Goal: Entertainment & Leisure: Browse casually

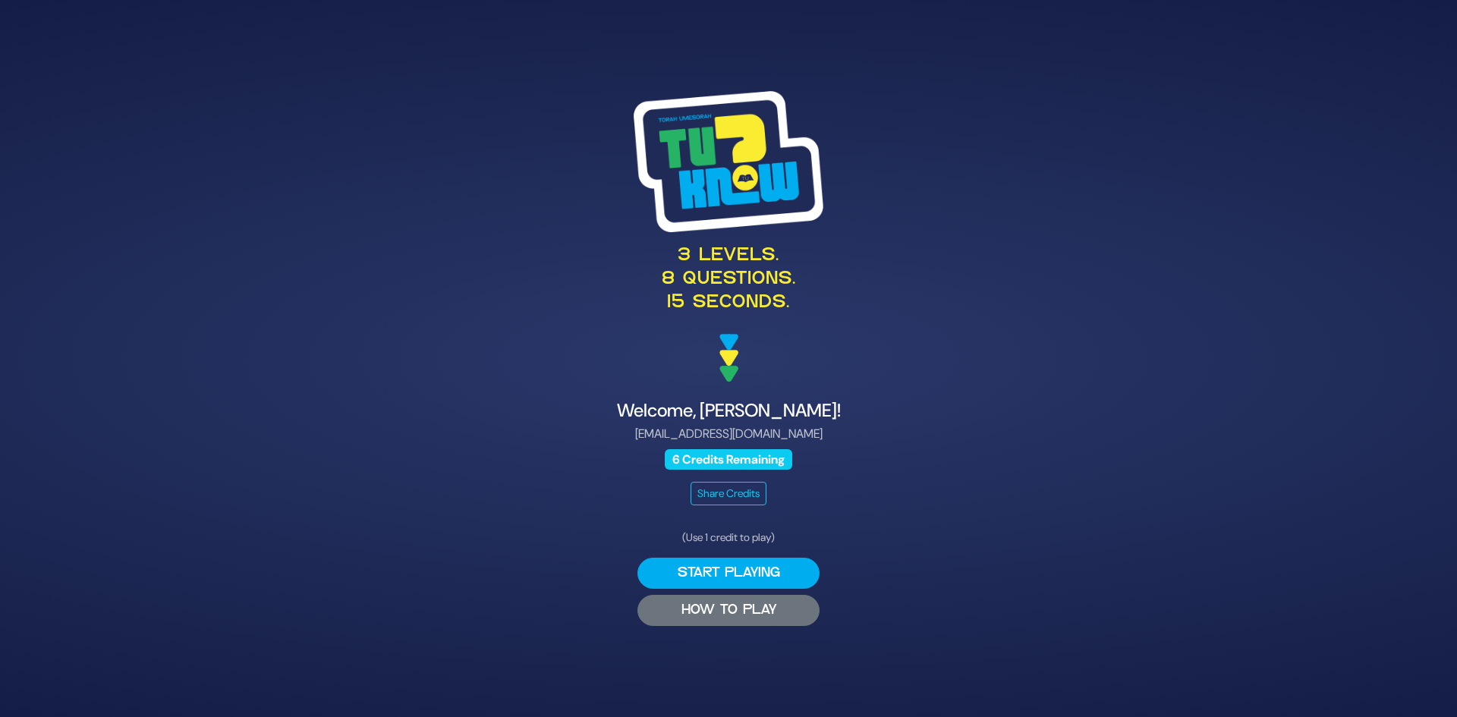
click at [751, 603] on button "HOW TO PLAY" at bounding box center [728, 610] width 182 height 31
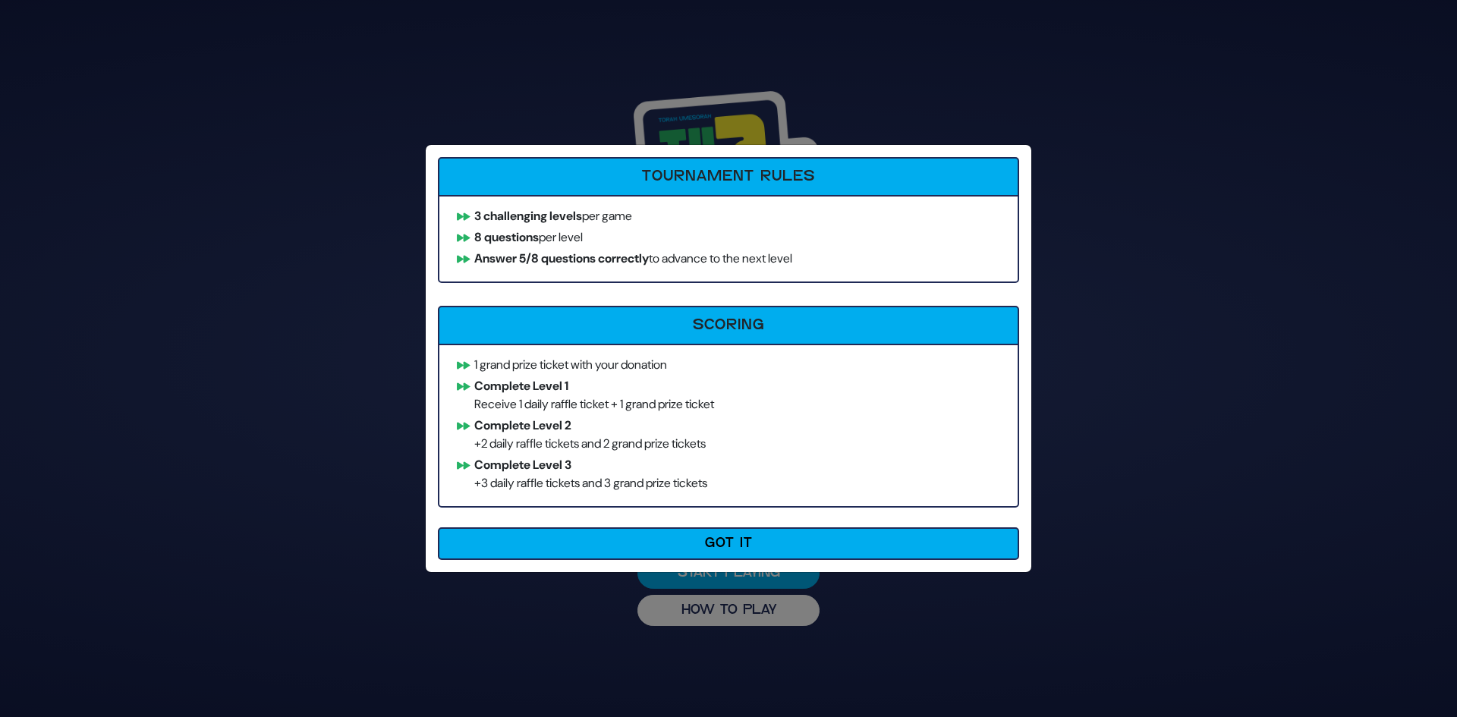
click at [214, 395] on div "How to Play Tournament Rules 3 challenging levels per game 8 questions per leve…" at bounding box center [728, 358] width 1457 height 717
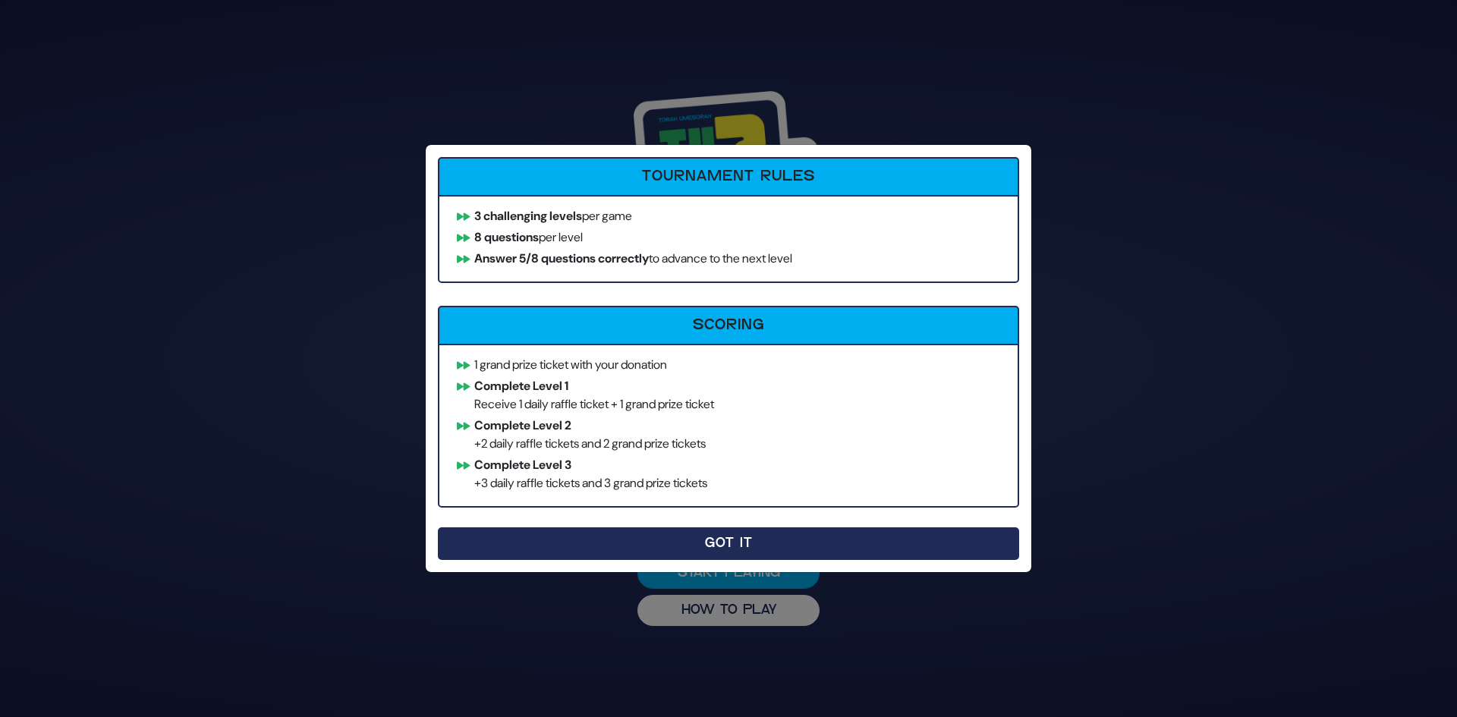
click at [733, 543] on button "Got It" at bounding box center [728, 543] width 581 height 33
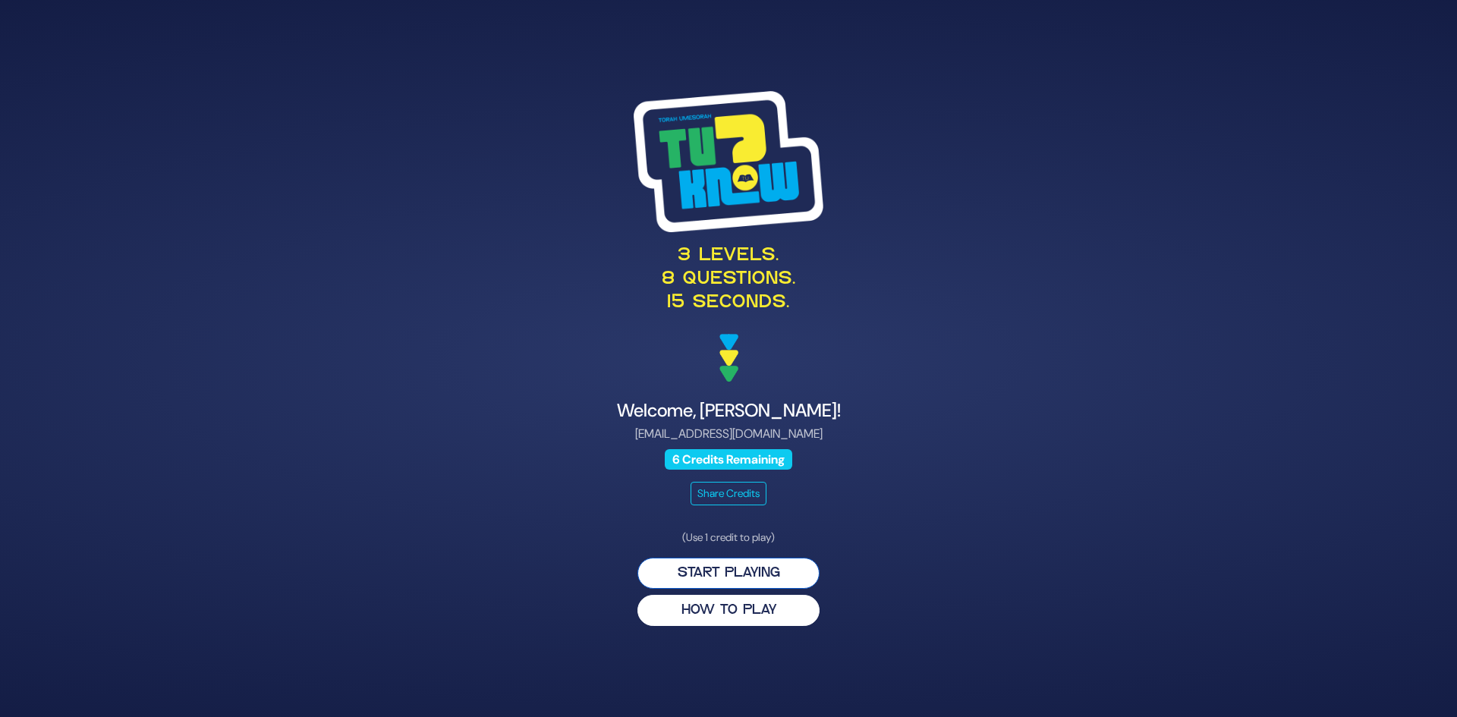
click at [733, 562] on button "Start Playing" at bounding box center [728, 573] width 182 height 31
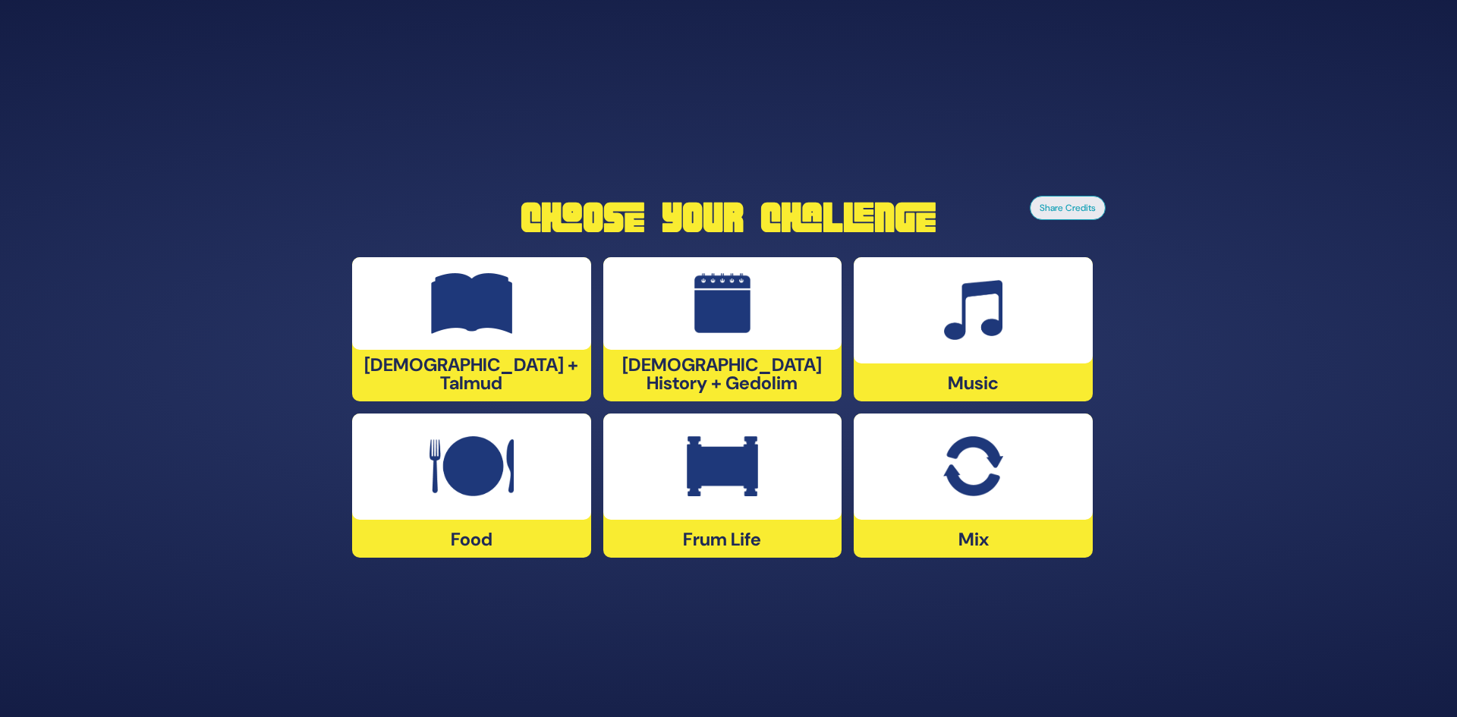
click at [933, 487] on div at bounding box center [973, 467] width 239 height 106
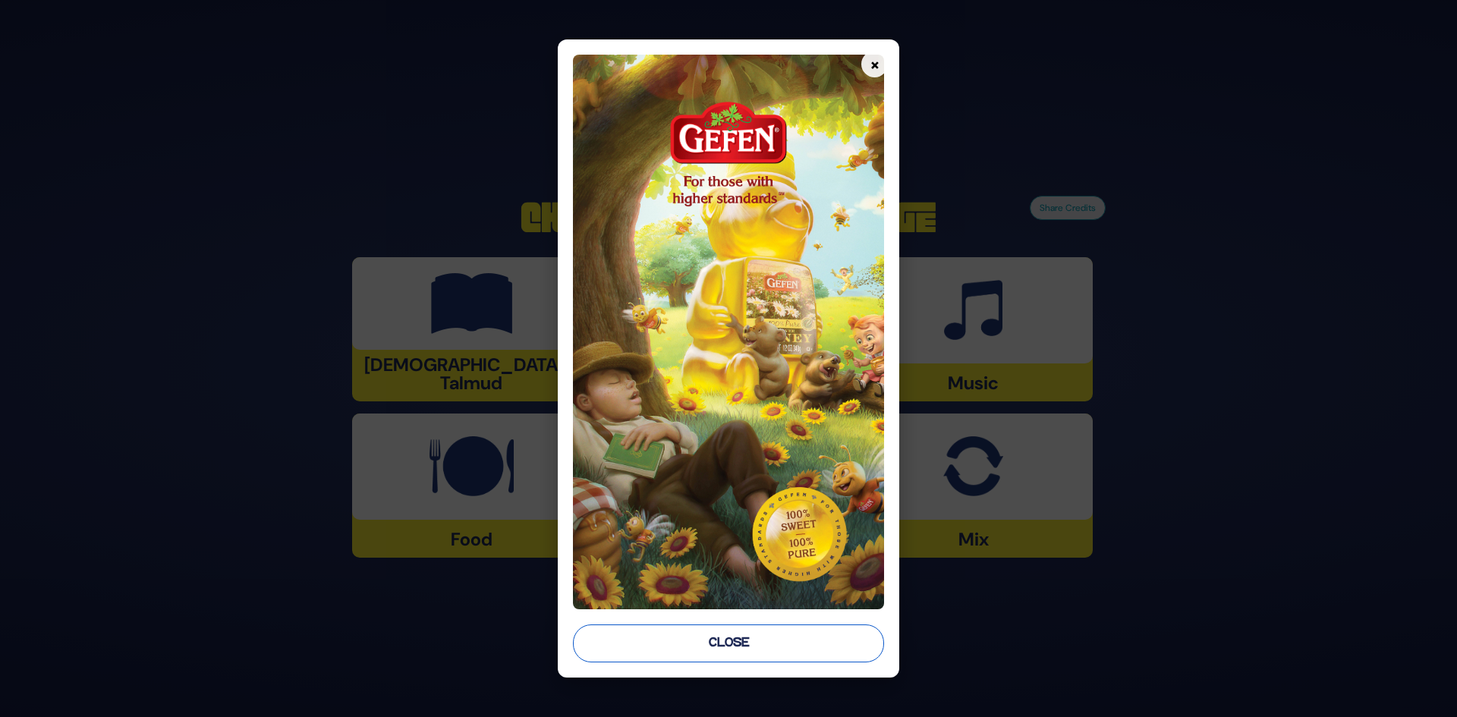
click at [766, 638] on button "Close" at bounding box center [729, 644] width 312 height 38
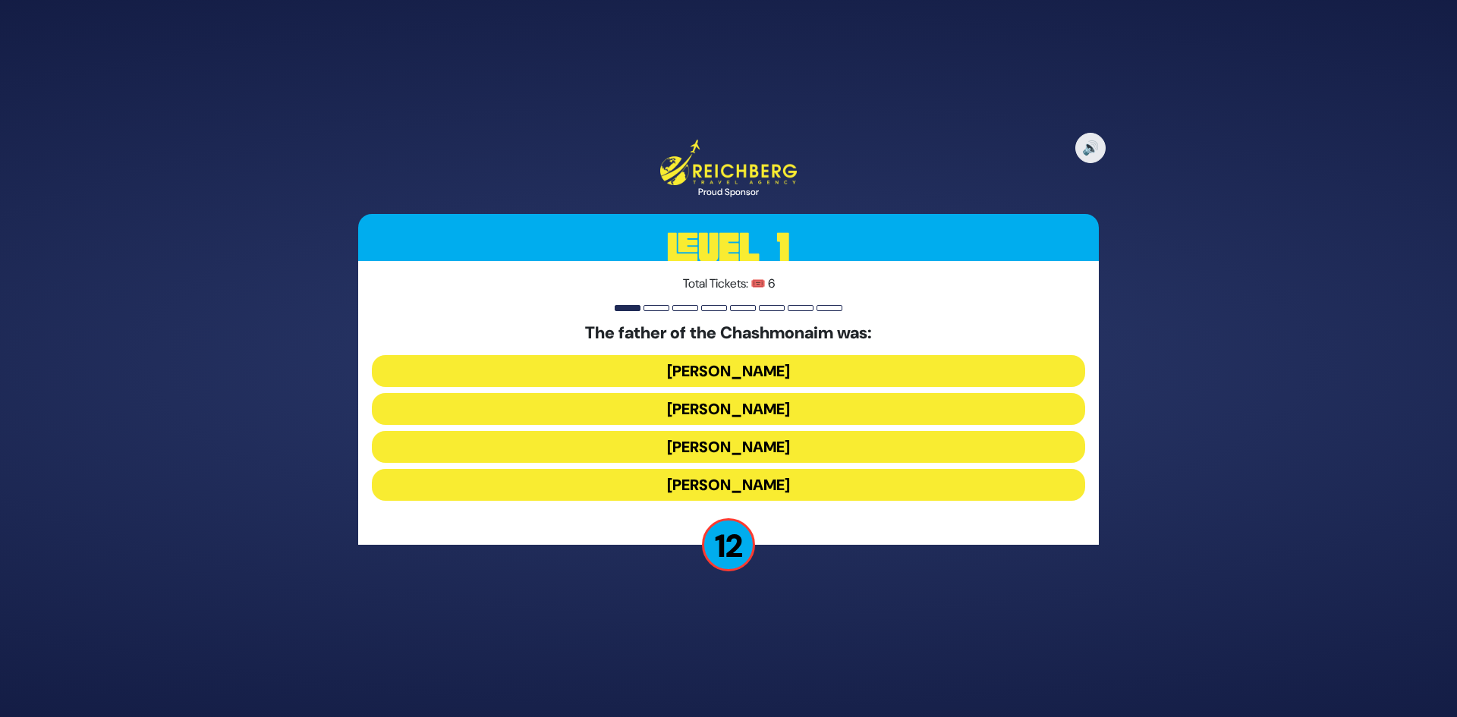
click at [767, 379] on button "[PERSON_NAME]" at bounding box center [728, 371] width 713 height 32
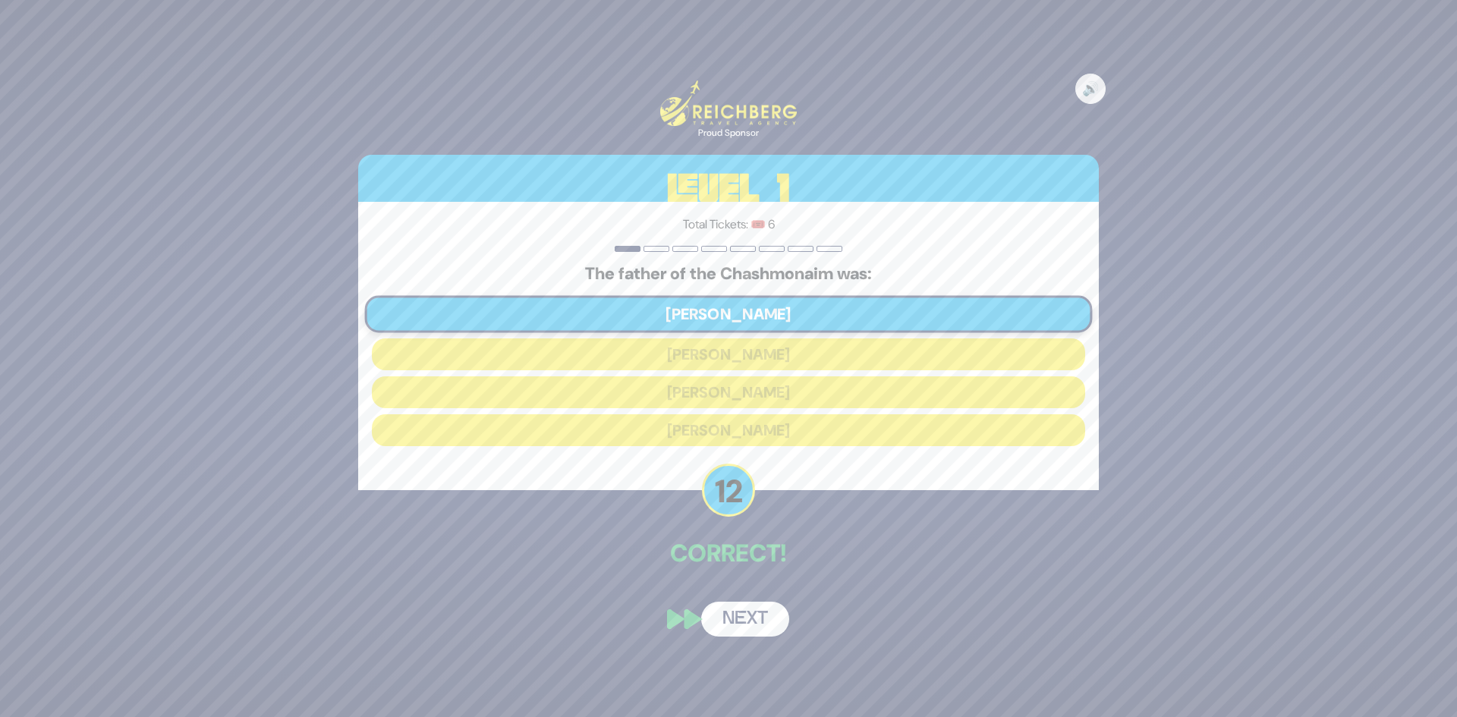
click at [732, 616] on button "Next" at bounding box center [745, 619] width 88 height 35
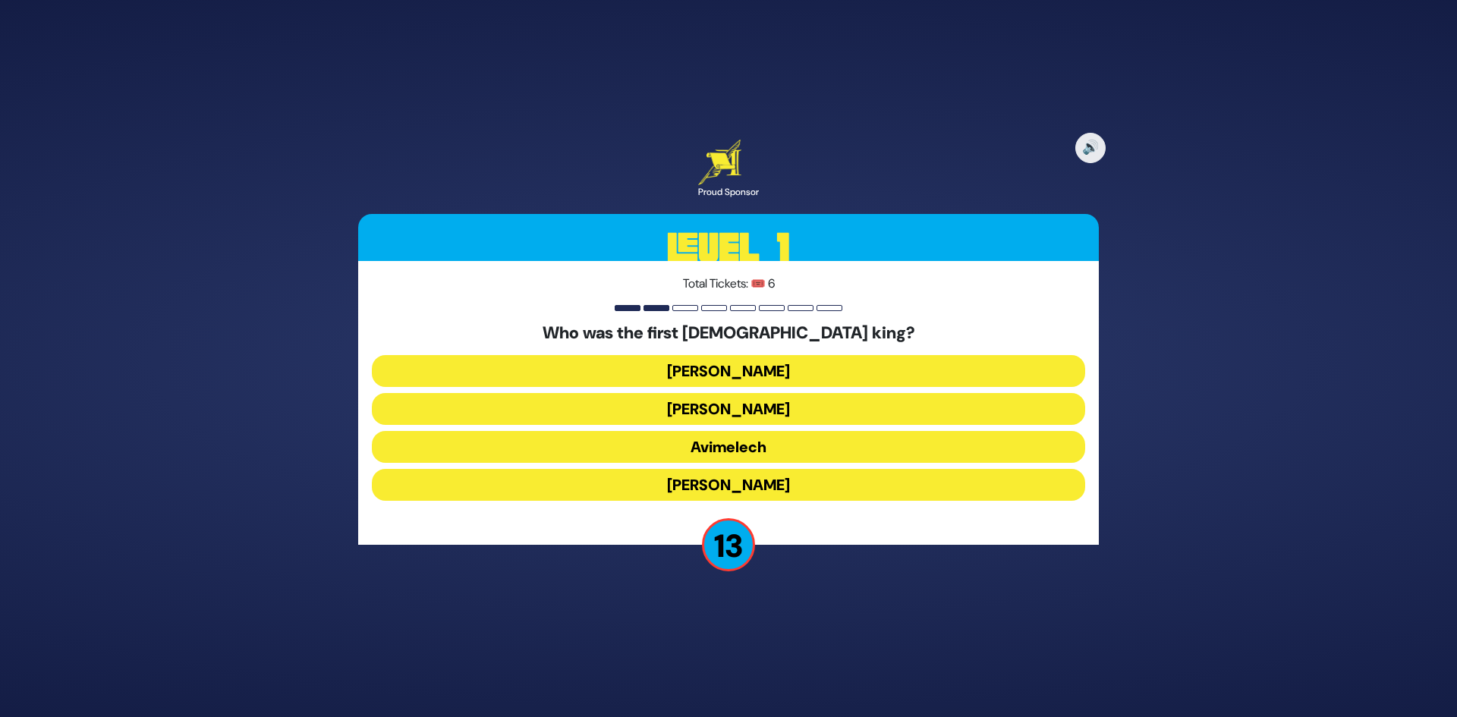
click at [770, 370] on button "[PERSON_NAME]" at bounding box center [728, 371] width 713 height 32
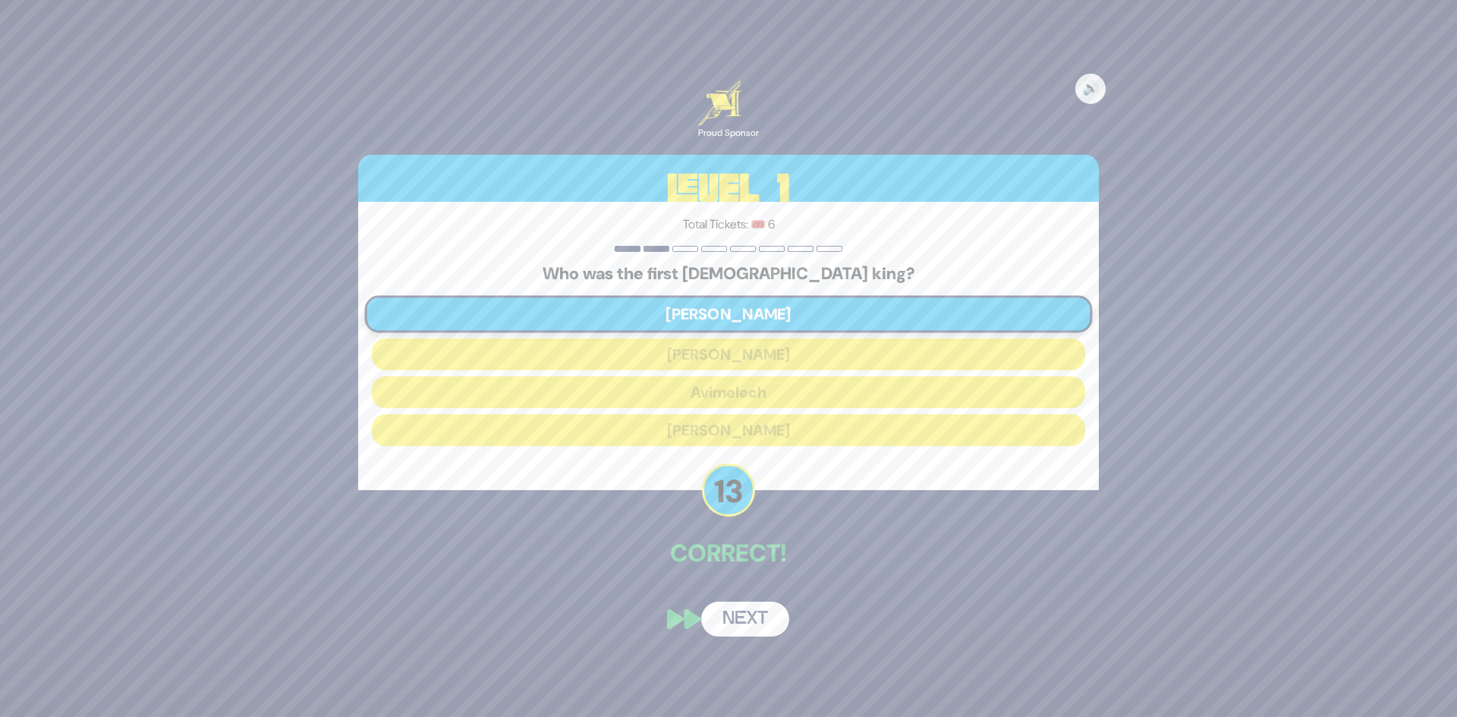
click at [776, 622] on button "Next" at bounding box center [745, 619] width 88 height 35
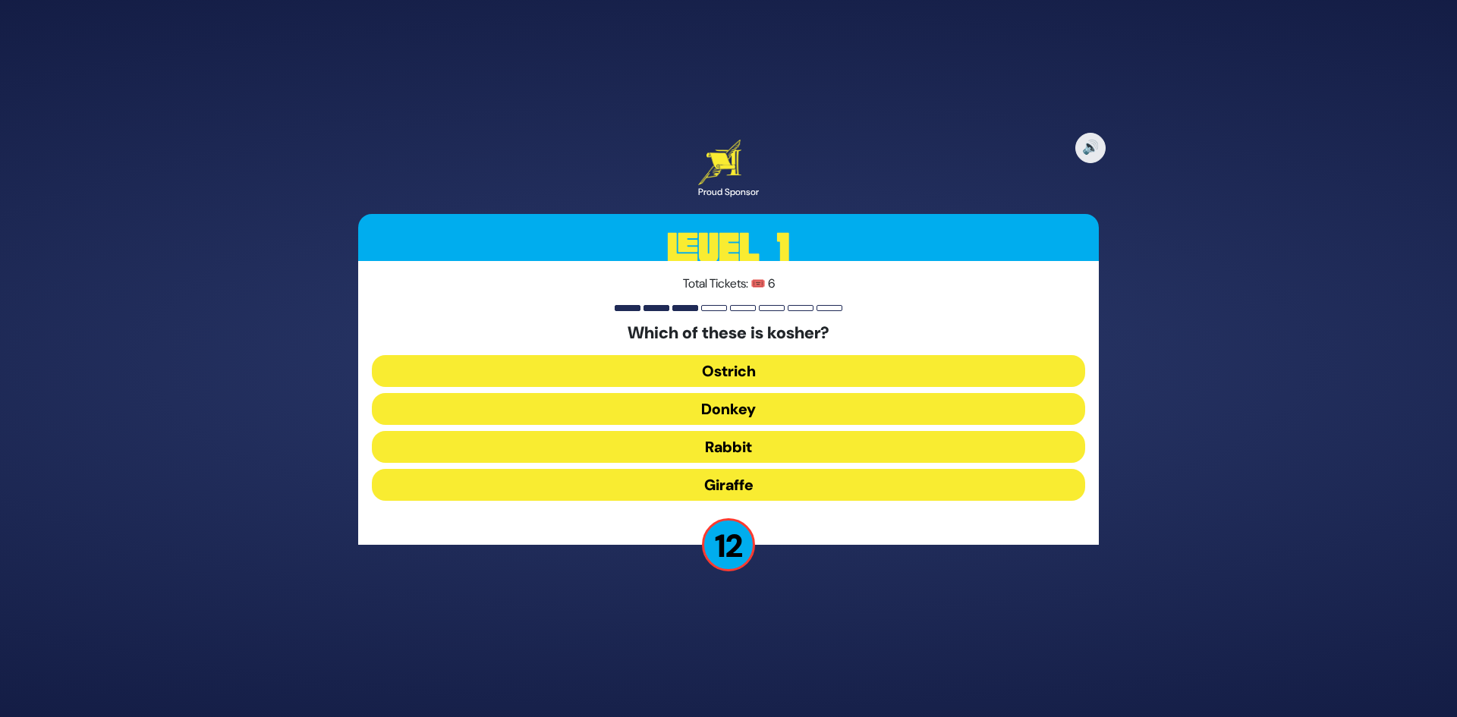
click at [742, 480] on button "Giraffe" at bounding box center [728, 485] width 713 height 32
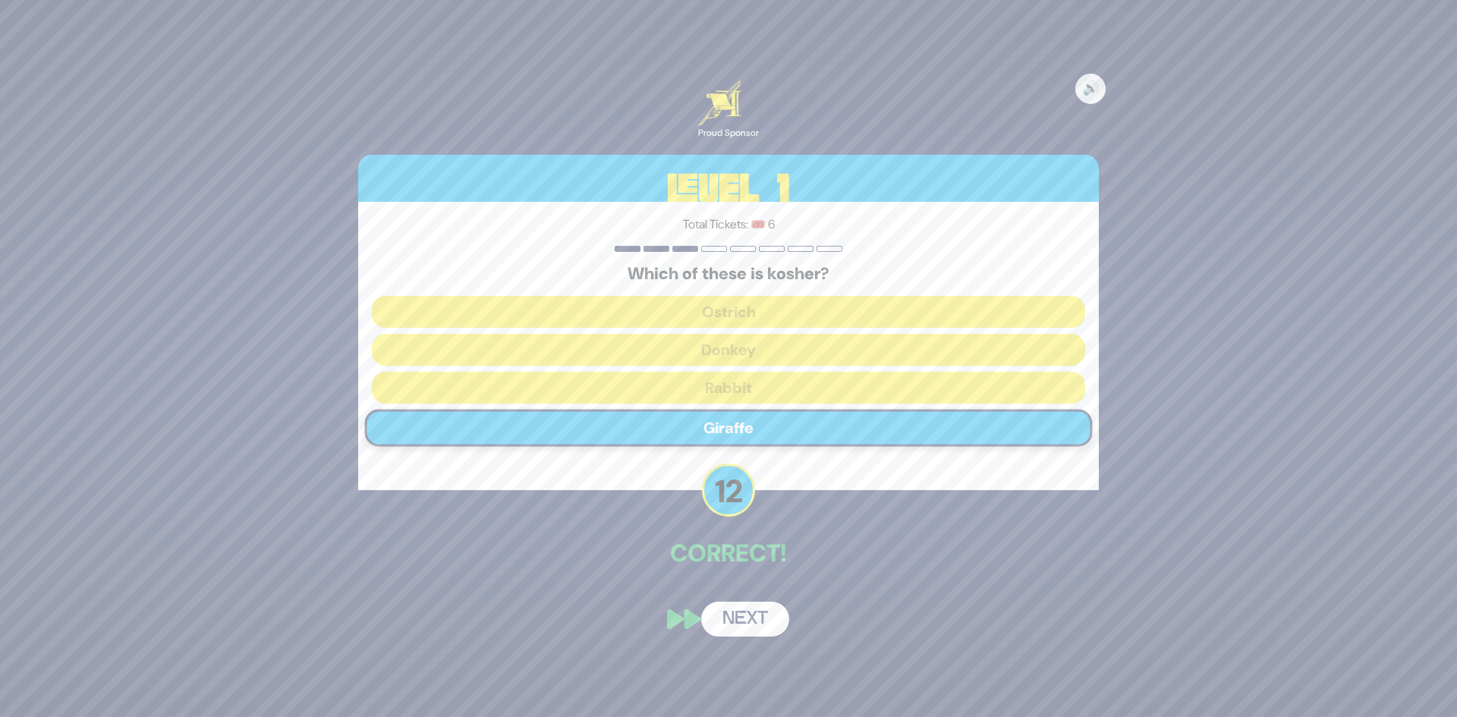
click at [733, 607] on button "Next" at bounding box center [745, 619] width 88 height 35
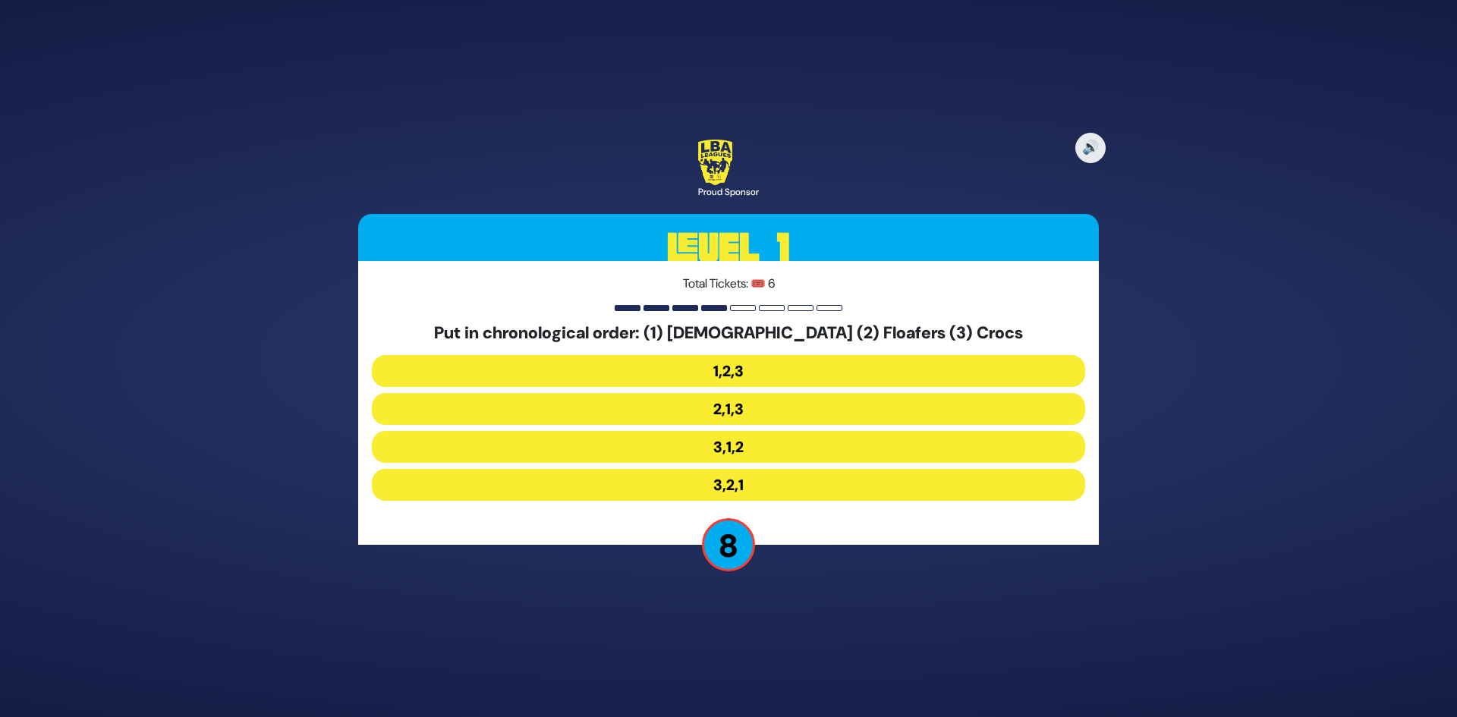
click at [743, 448] on button "3,1,2" at bounding box center [728, 447] width 713 height 32
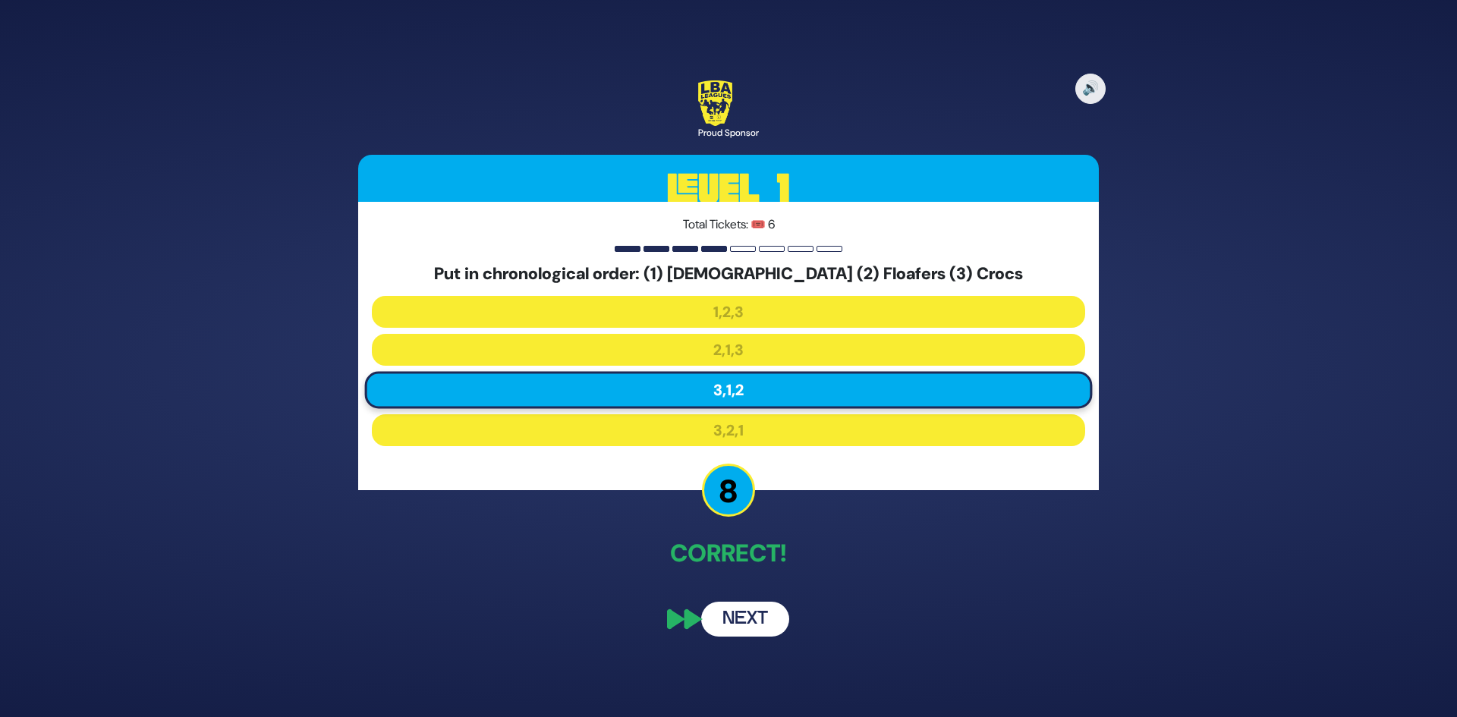
click at [748, 622] on button "Next" at bounding box center [745, 619] width 88 height 35
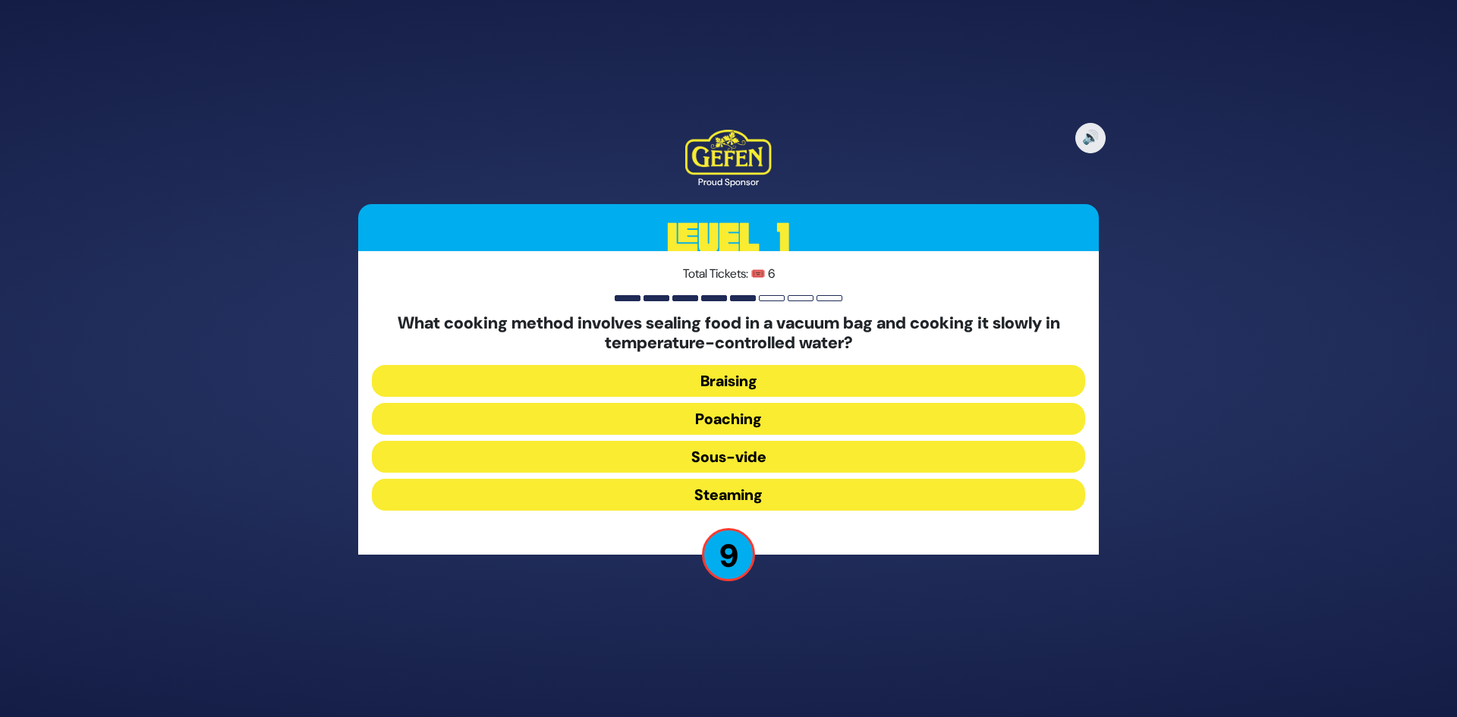
click at [817, 453] on button "Sous-vide" at bounding box center [728, 457] width 713 height 32
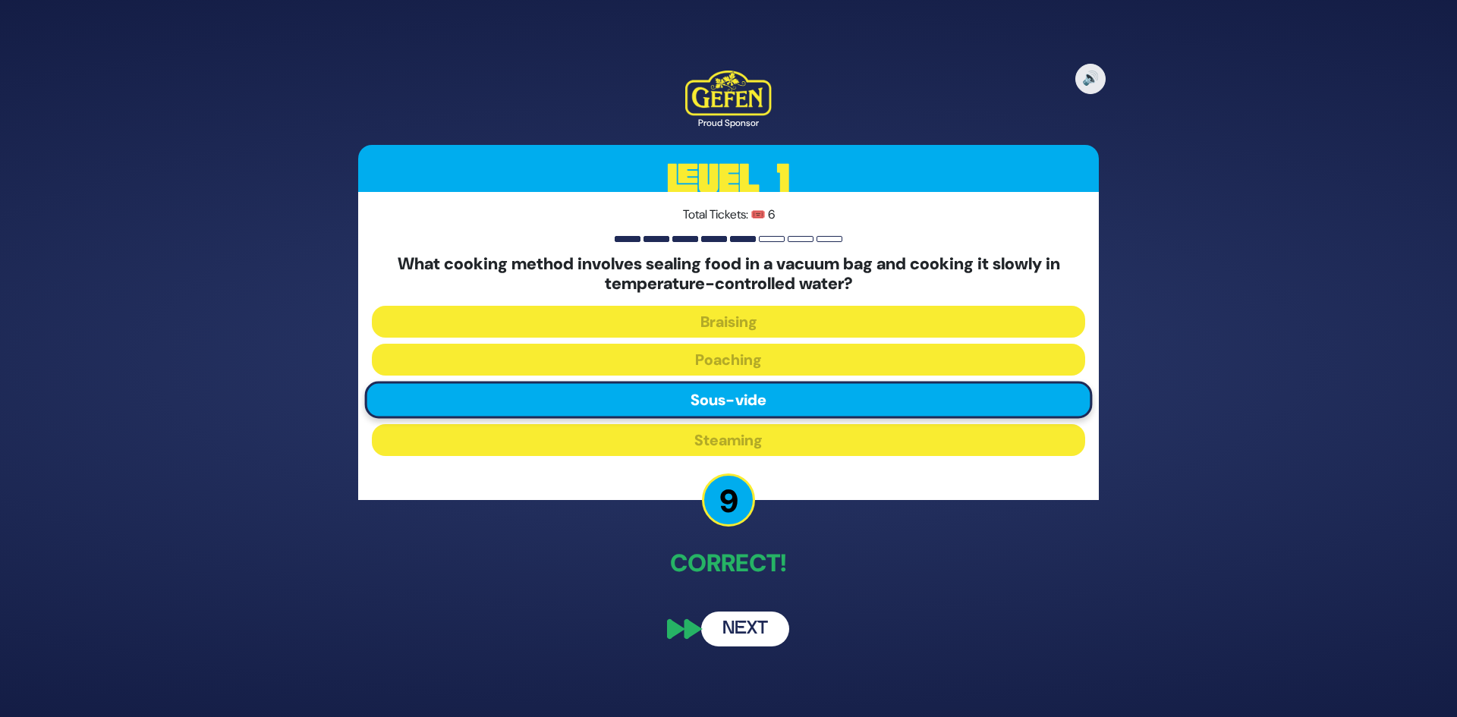
click at [738, 631] on button "Next" at bounding box center [745, 629] width 88 height 35
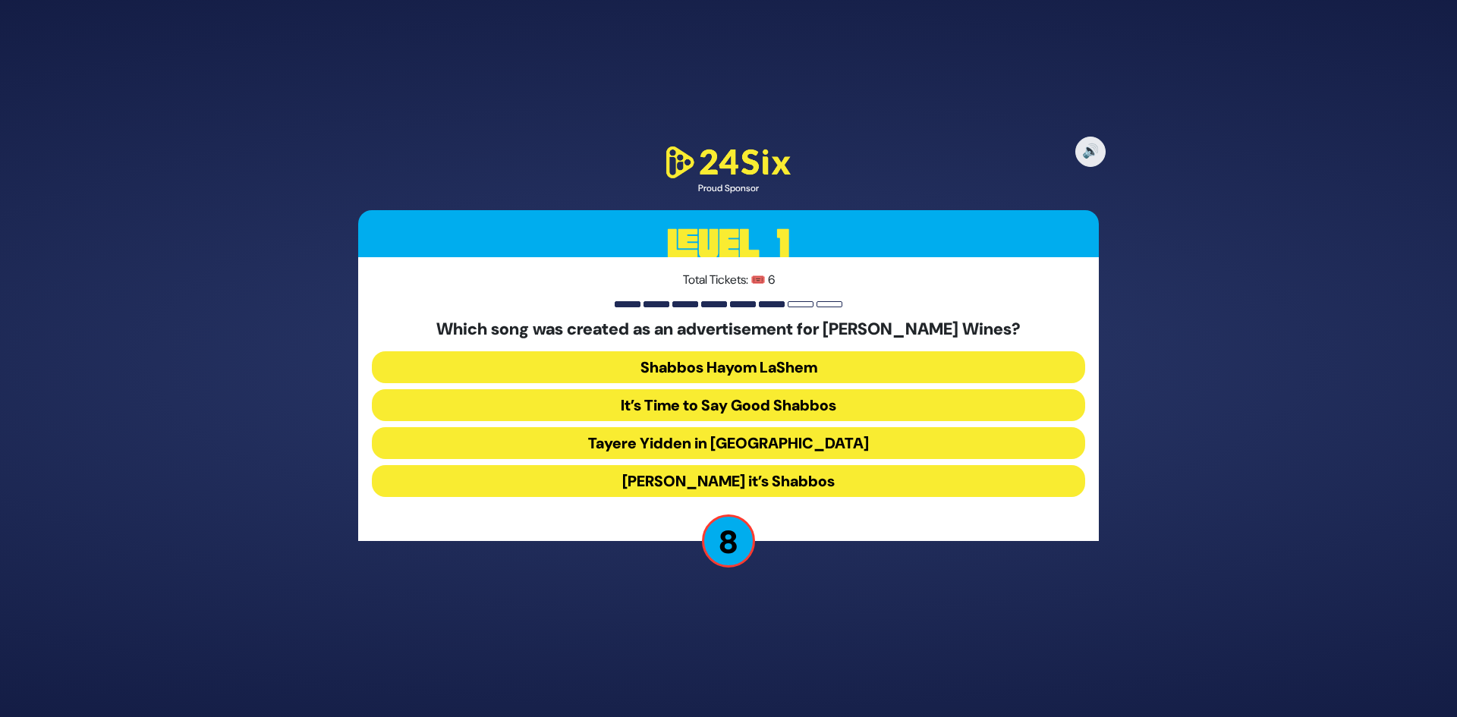
click at [725, 476] on button "[PERSON_NAME] it’s Shabbos" at bounding box center [728, 481] width 713 height 32
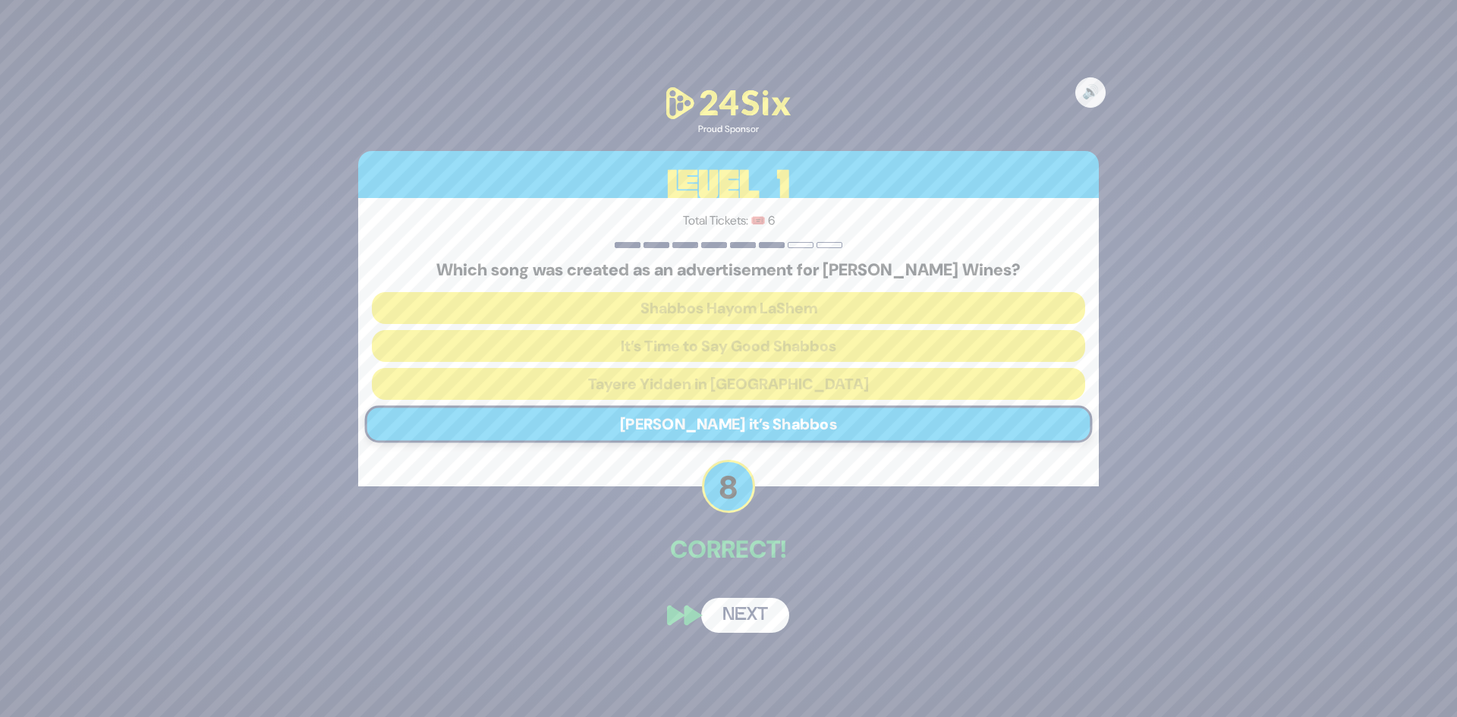
click at [713, 604] on button "Next" at bounding box center [745, 615] width 88 height 35
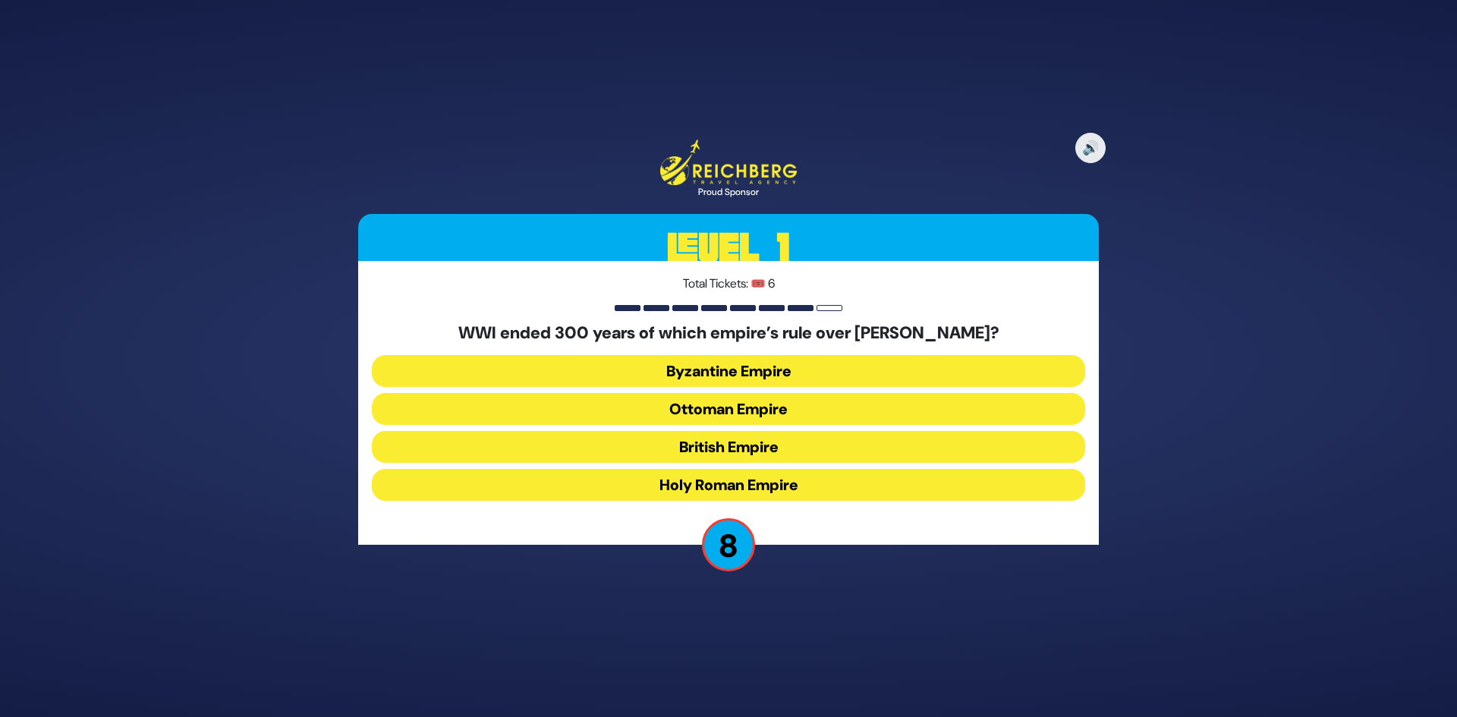
click at [759, 407] on button "Ottoman Empire" at bounding box center [728, 409] width 713 height 32
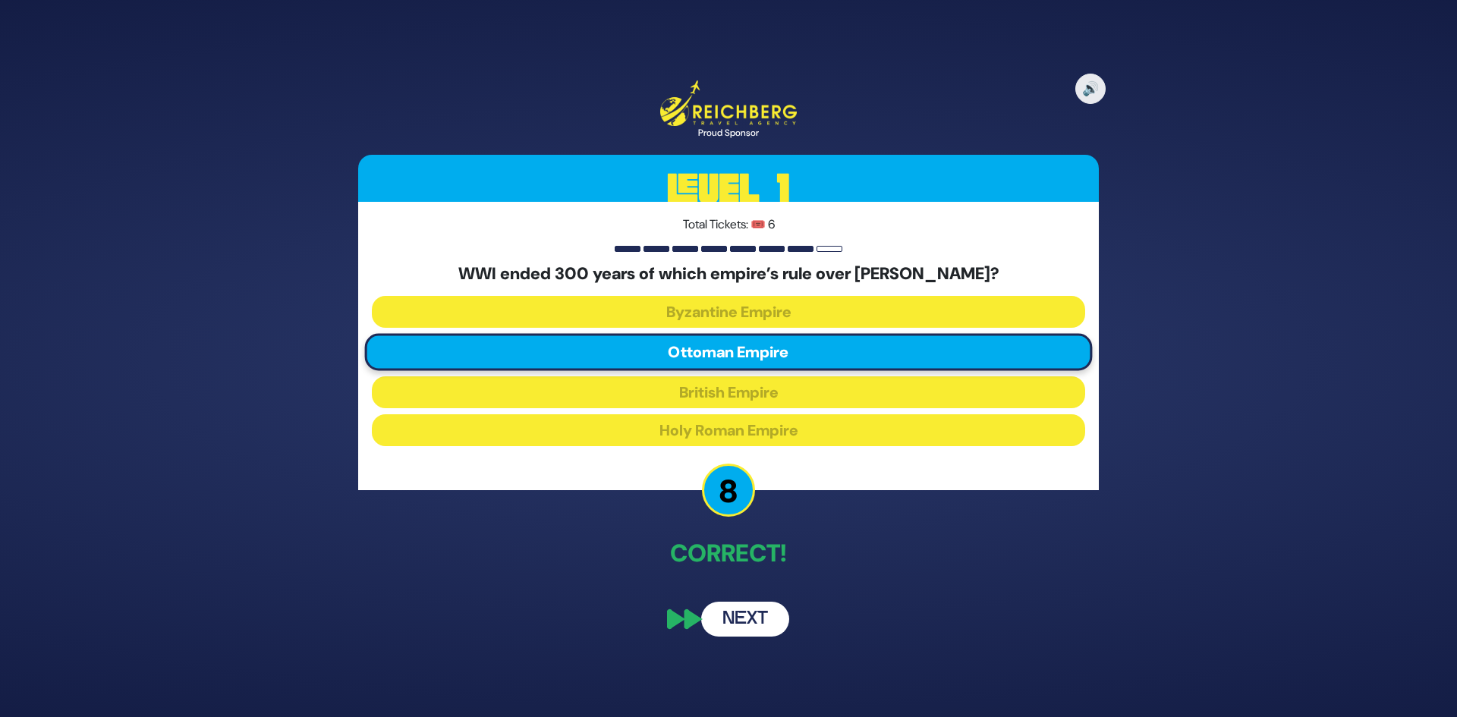
click at [745, 624] on button "Next" at bounding box center [745, 619] width 88 height 35
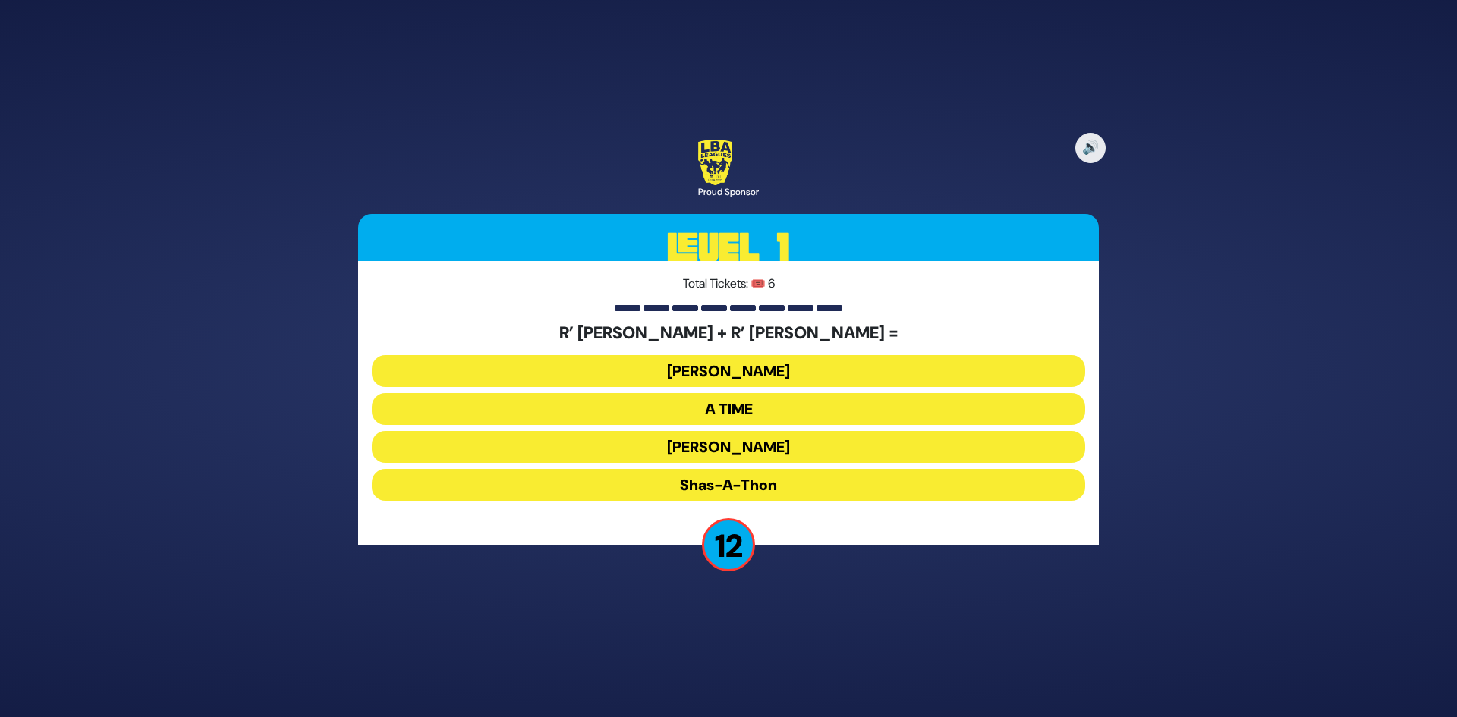
click at [759, 449] on button "[PERSON_NAME]" at bounding box center [728, 447] width 713 height 32
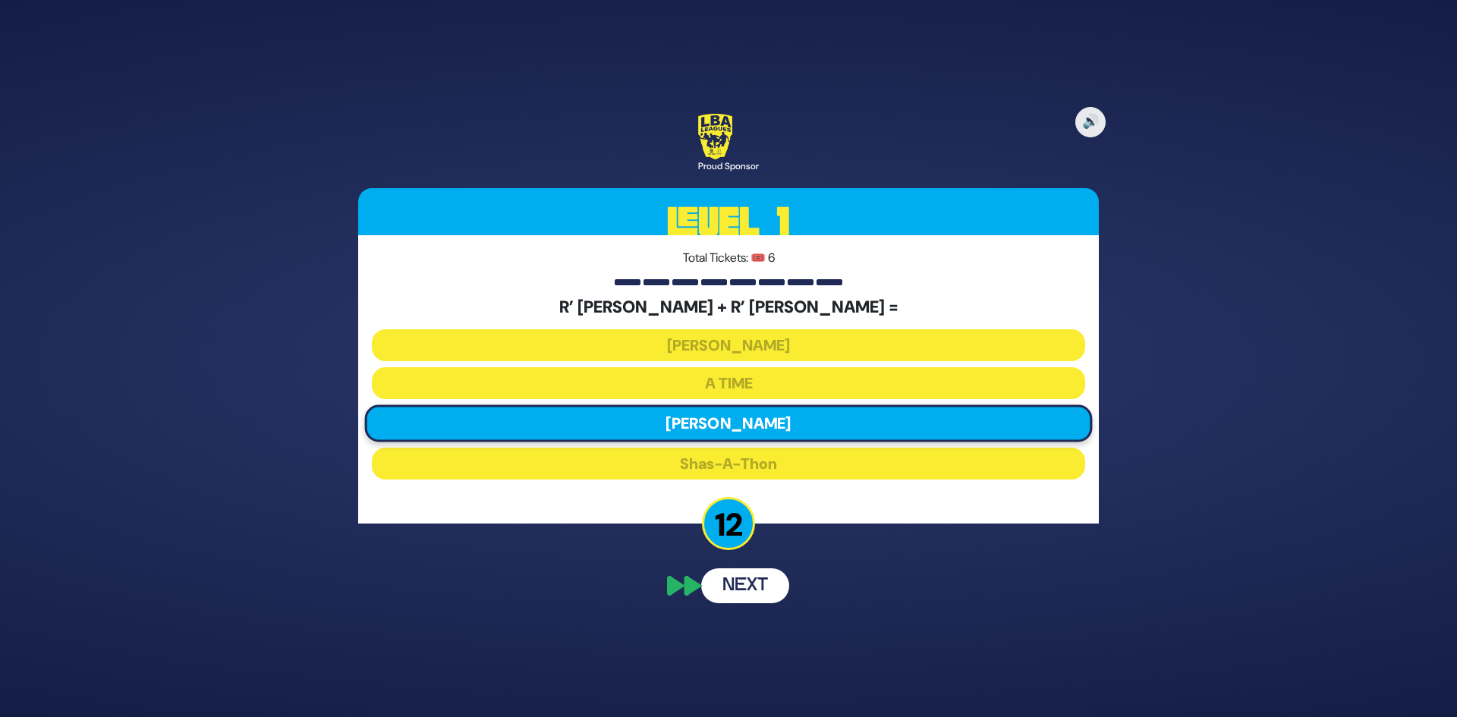
click at [744, 593] on div "🔊 Proud Sponsor Level 1 Total Tickets: 🎟️ 6 R’ [PERSON_NAME] + R’ [PERSON_NAME]…" at bounding box center [728, 359] width 777 height 526
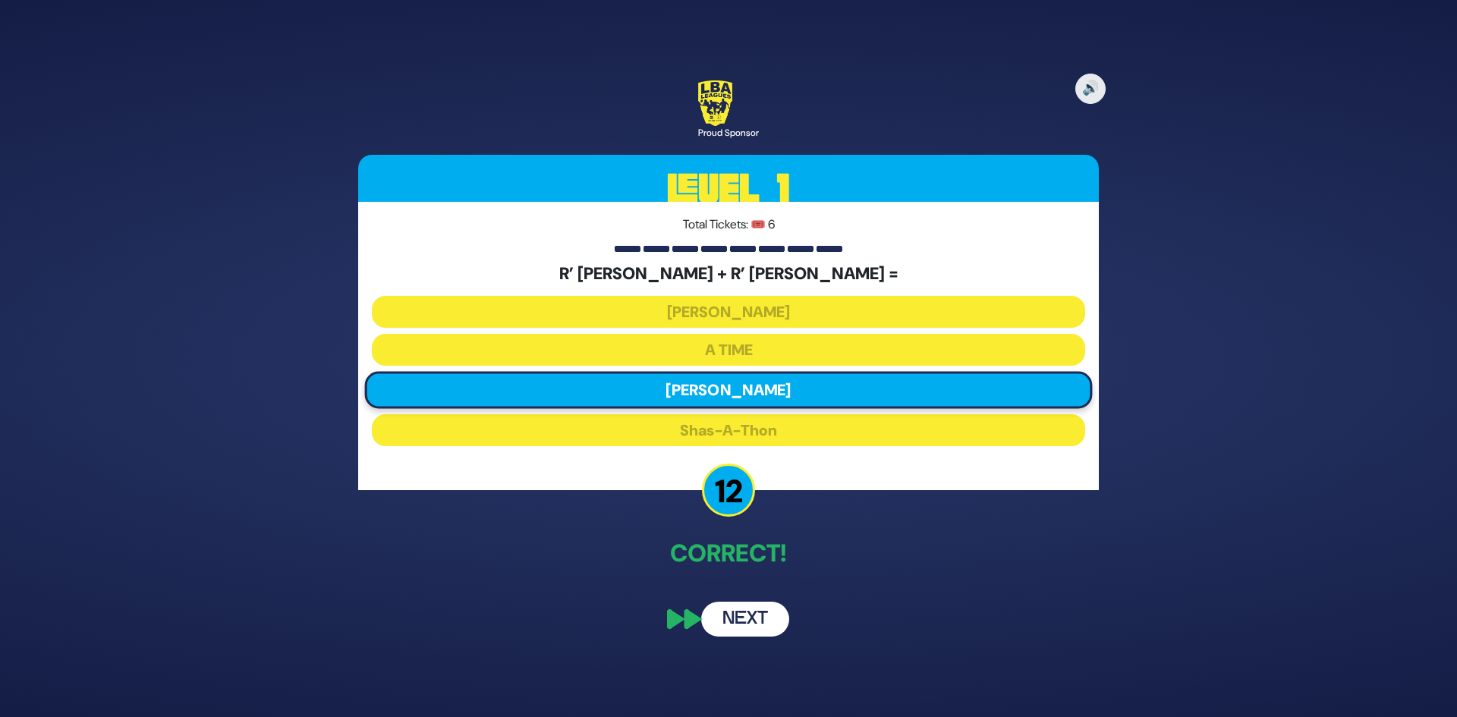
click at [742, 622] on button "Next" at bounding box center [745, 619] width 88 height 35
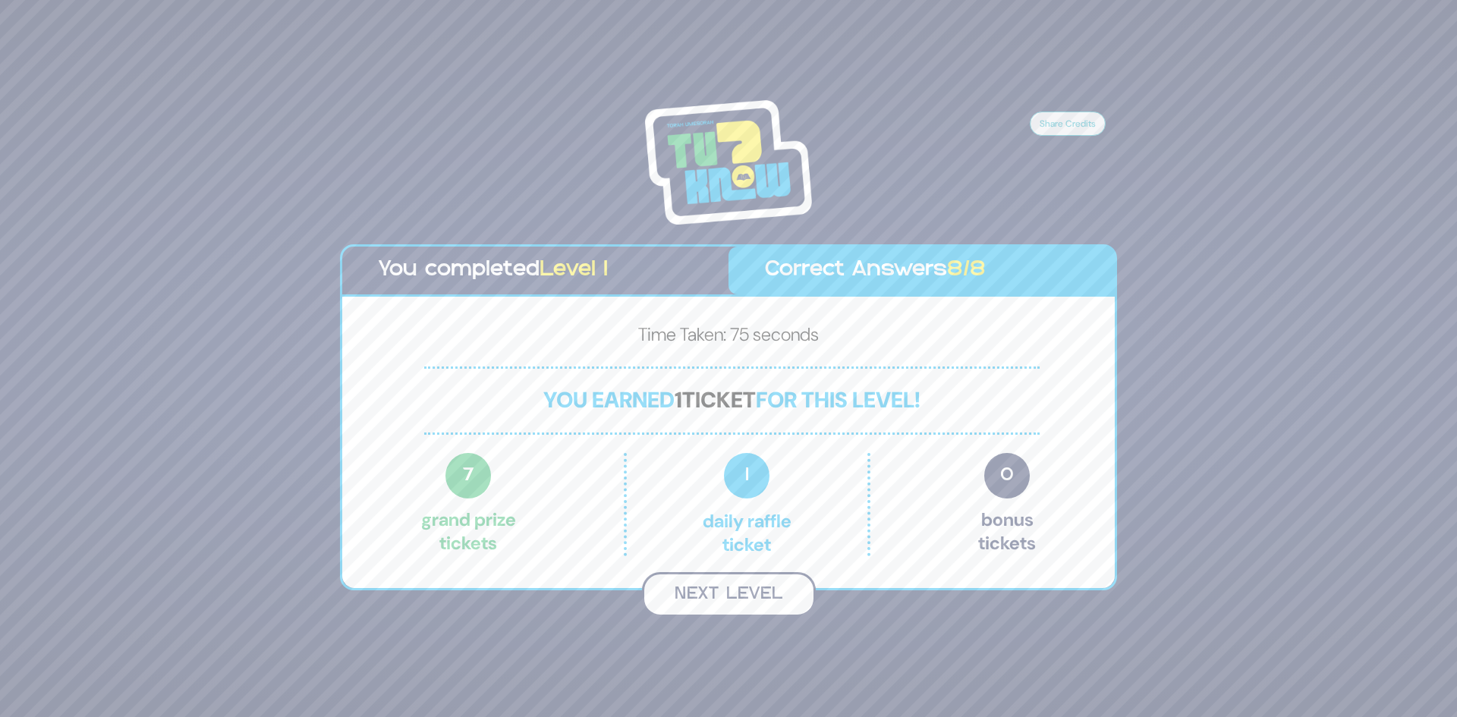
click at [736, 590] on button "Next Level" at bounding box center [729, 594] width 174 height 45
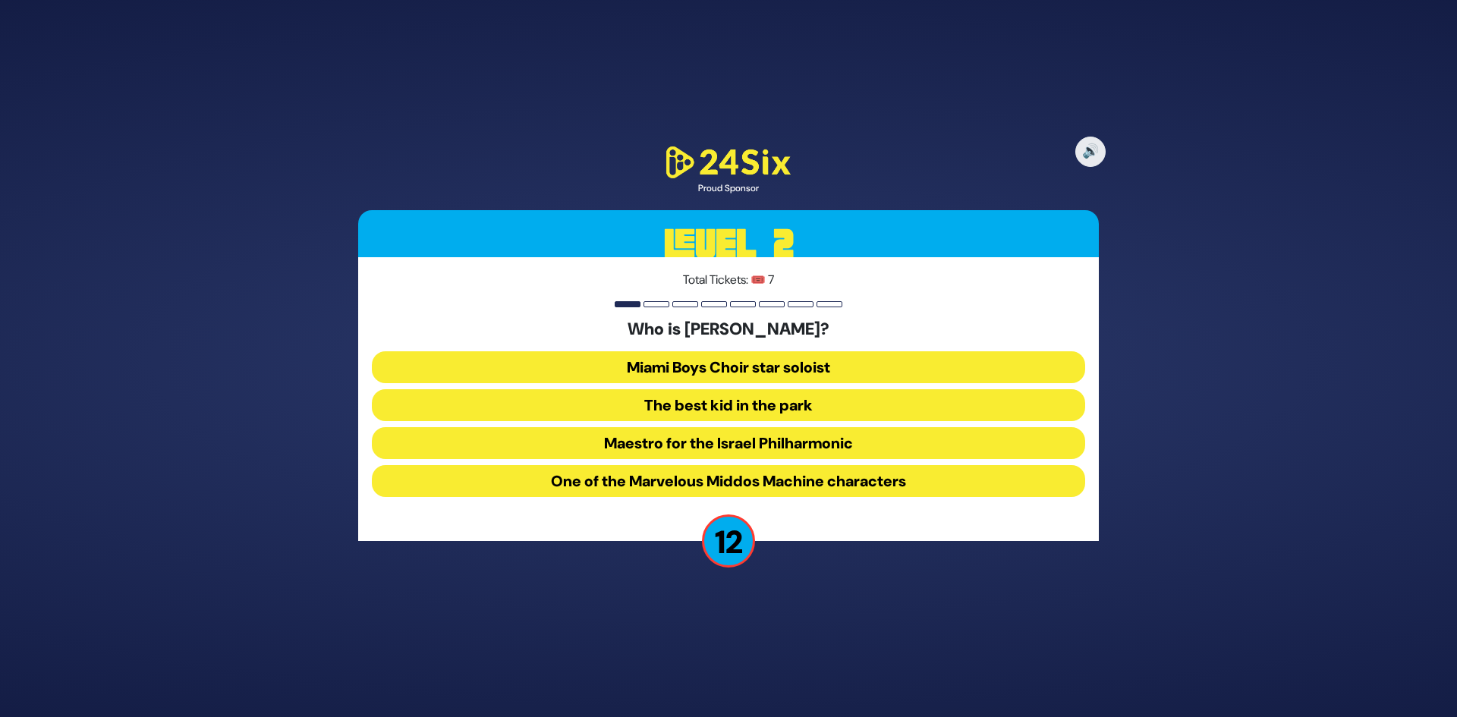
click at [705, 405] on button "The best kid in the park" at bounding box center [728, 405] width 713 height 32
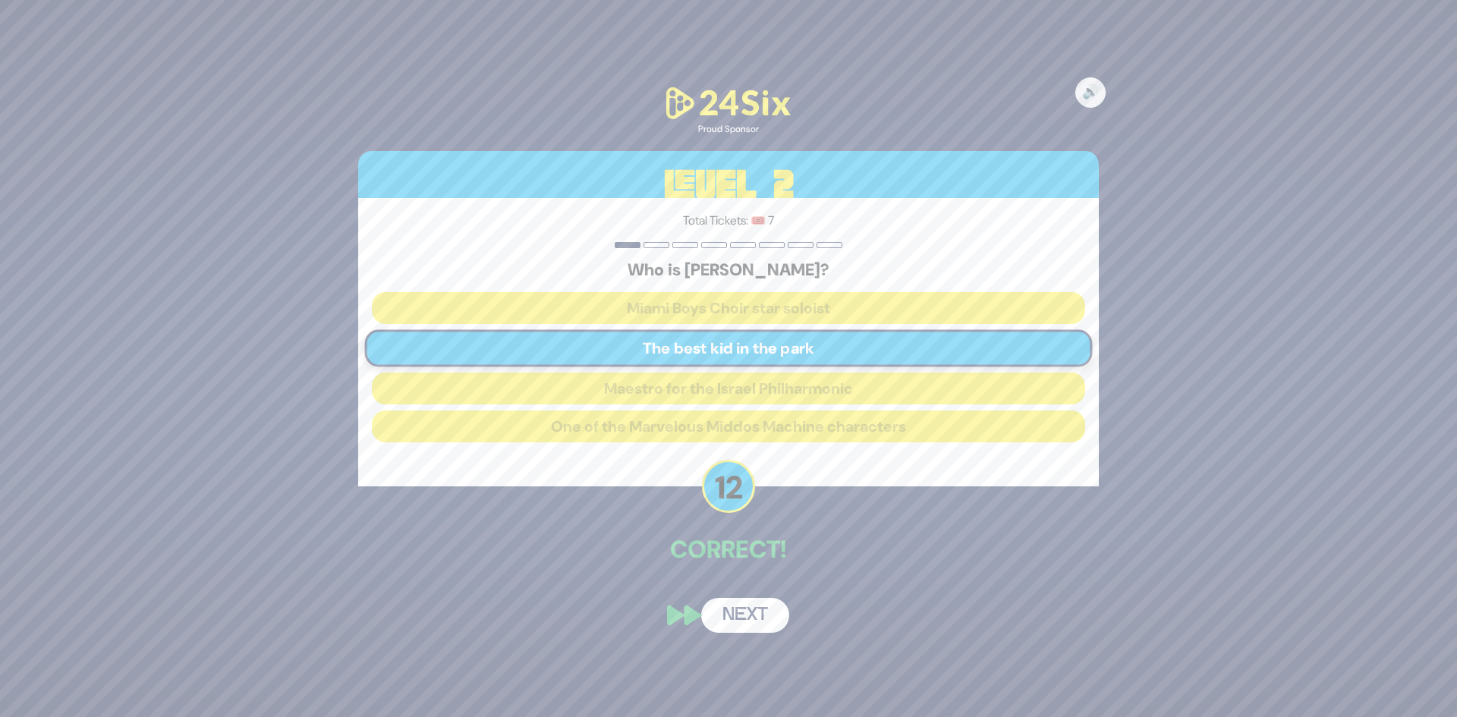
click at [740, 596] on div "🔊 Proud Sponsor Level 2 Total Tickets: 🎟️ 7 Who is [PERSON_NAME]? Miami Boys Ch…" at bounding box center [728, 359] width 777 height 586
click at [732, 618] on button "Next" at bounding box center [745, 615] width 88 height 35
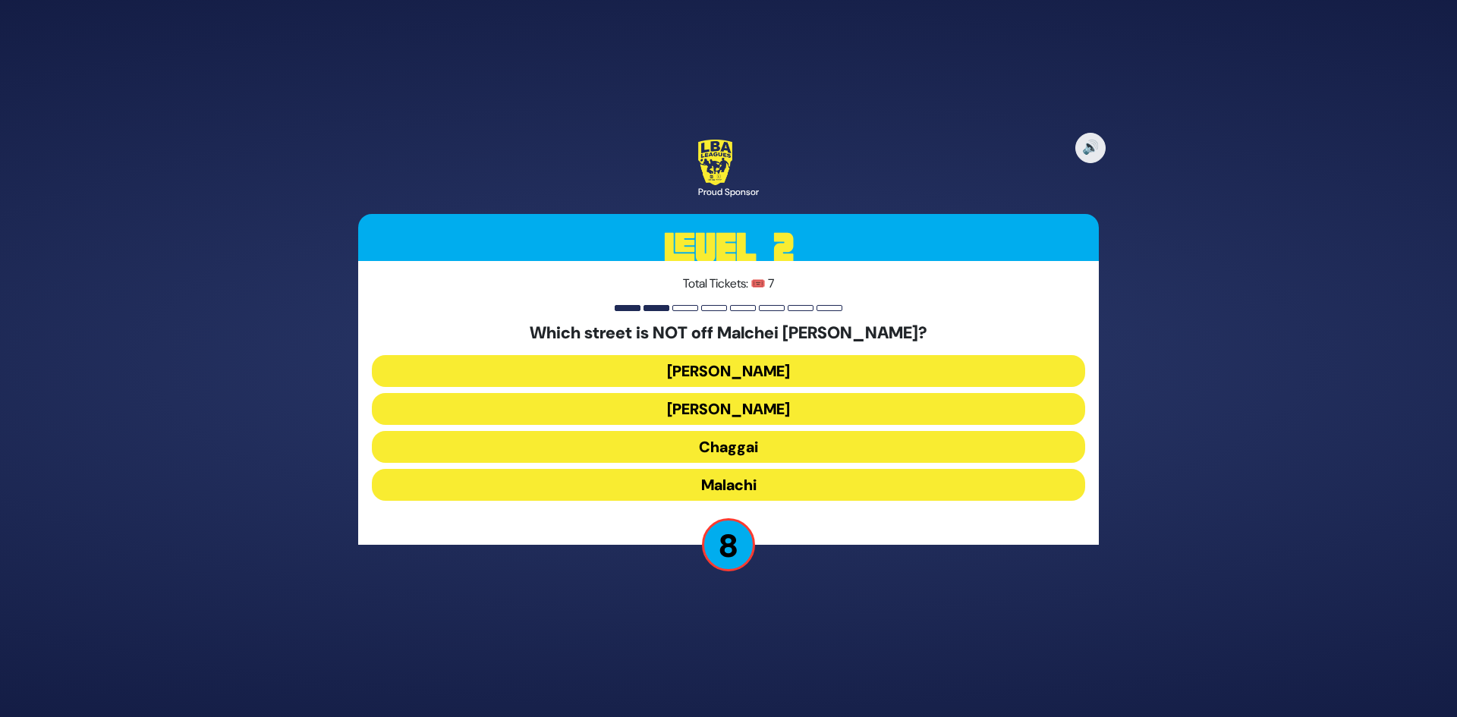
click at [751, 446] on button "Chaggai" at bounding box center [728, 447] width 713 height 32
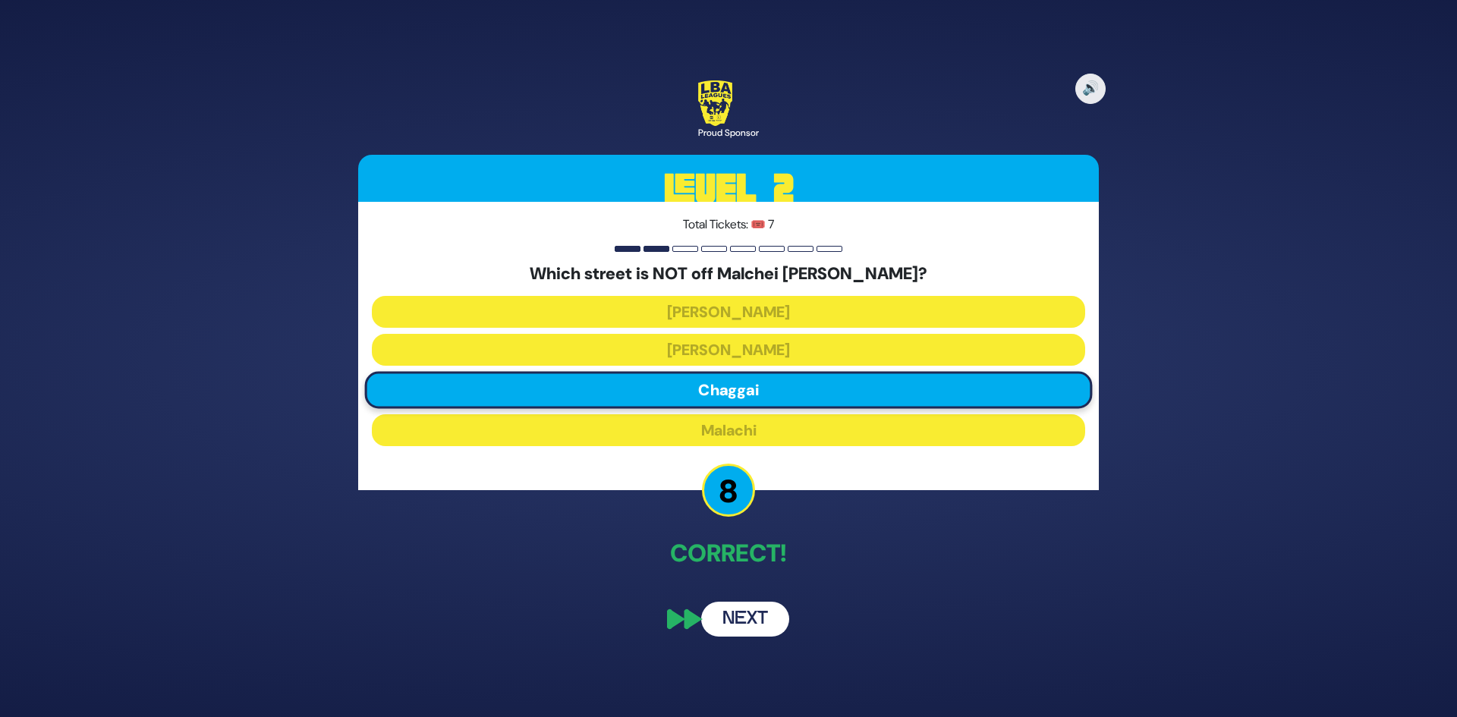
click at [741, 619] on button "Next" at bounding box center [745, 619] width 88 height 35
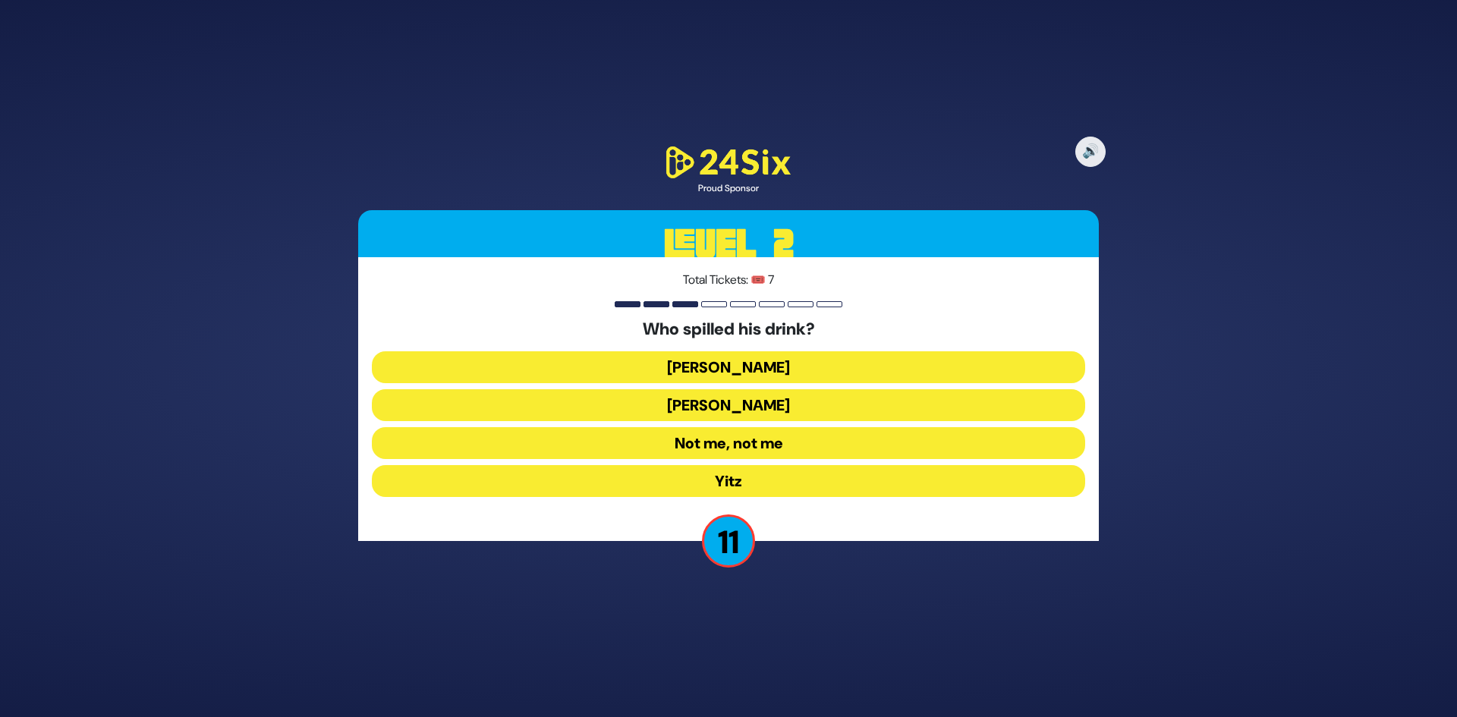
click at [708, 445] on button "Not me, not me" at bounding box center [728, 443] width 713 height 32
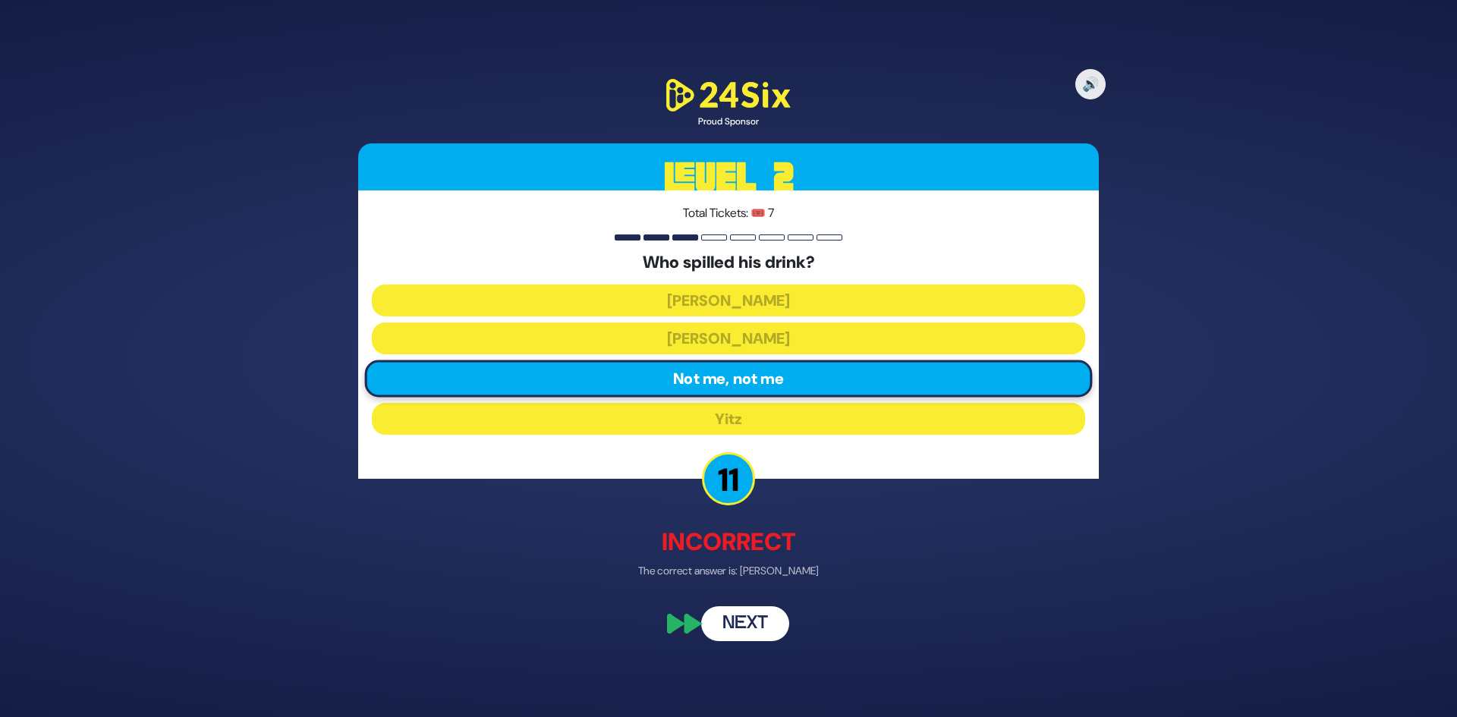
click at [749, 622] on button "Next" at bounding box center [745, 623] width 88 height 35
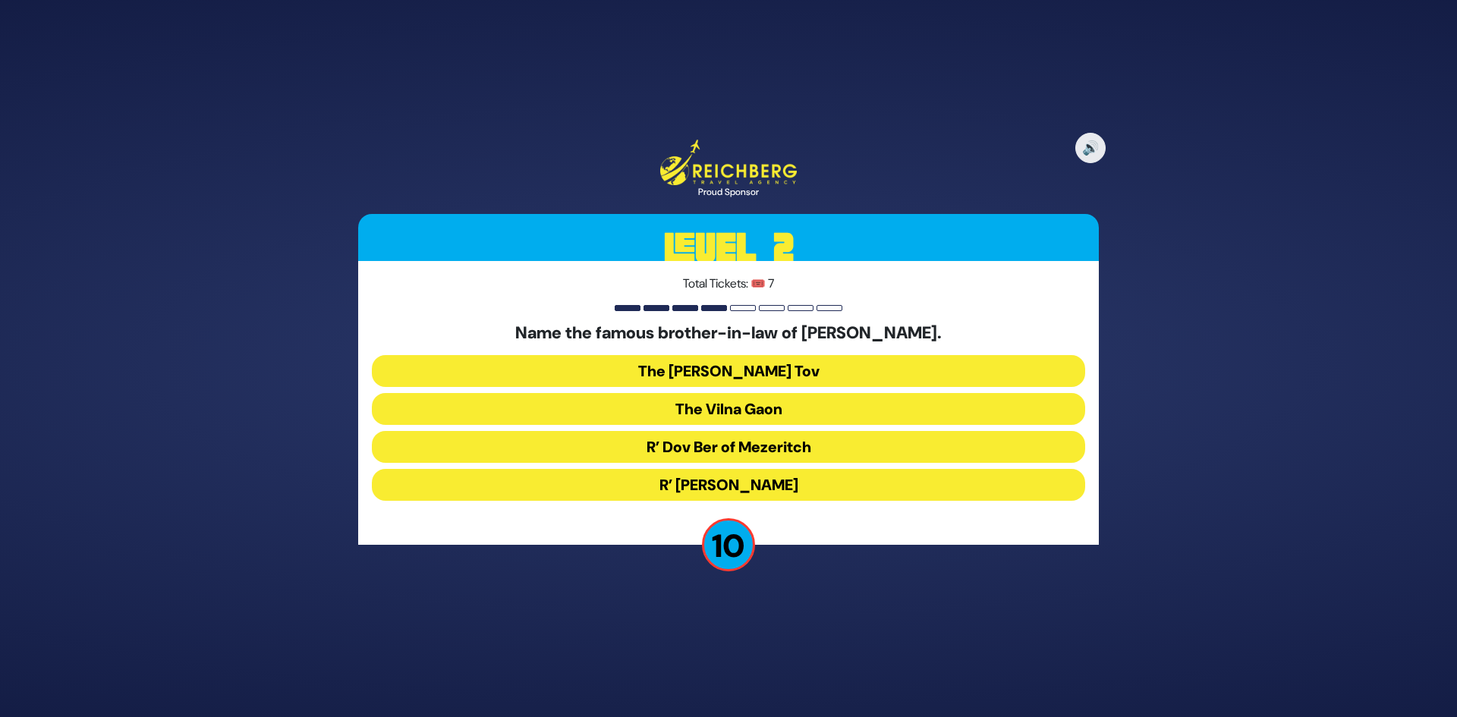
click at [652, 454] on button "R’ Dov Ber of Mezeritch" at bounding box center [728, 447] width 713 height 32
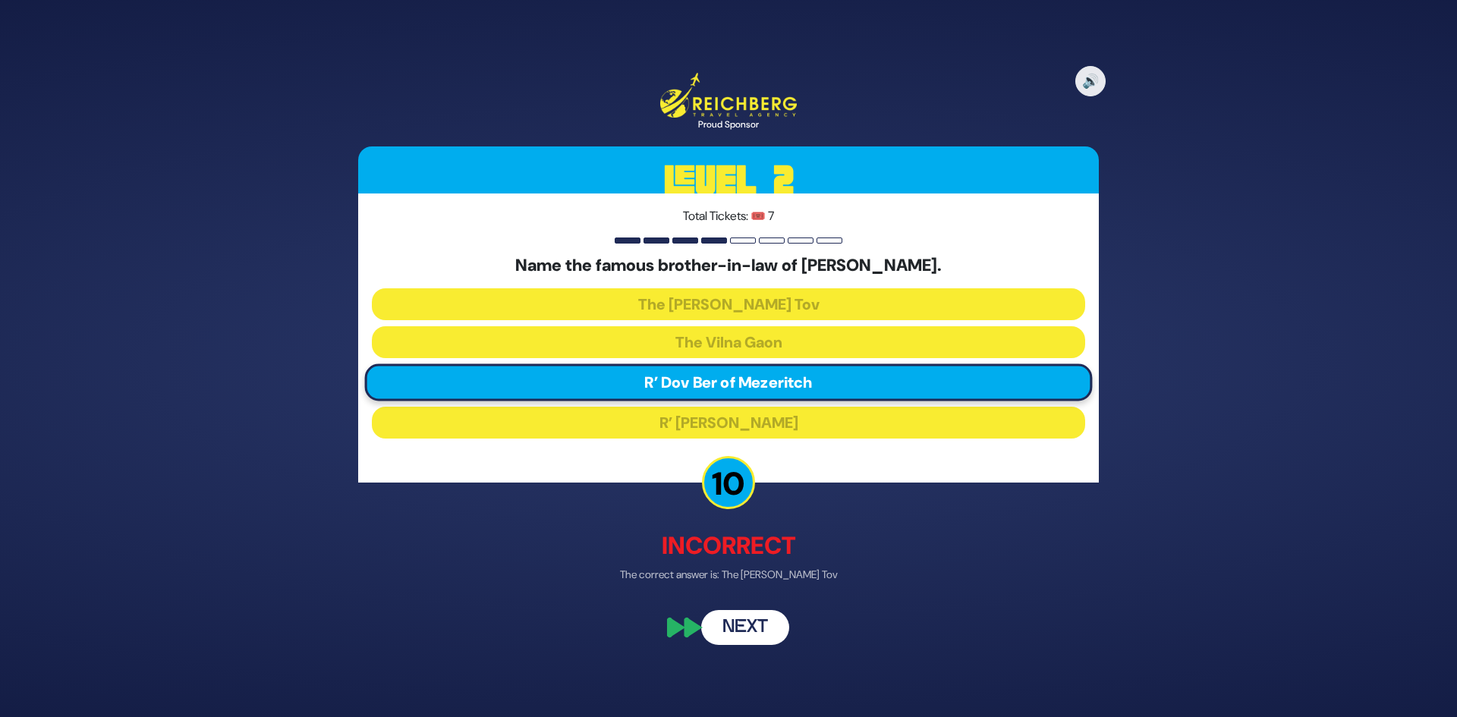
click at [732, 615] on button "Next" at bounding box center [745, 626] width 88 height 35
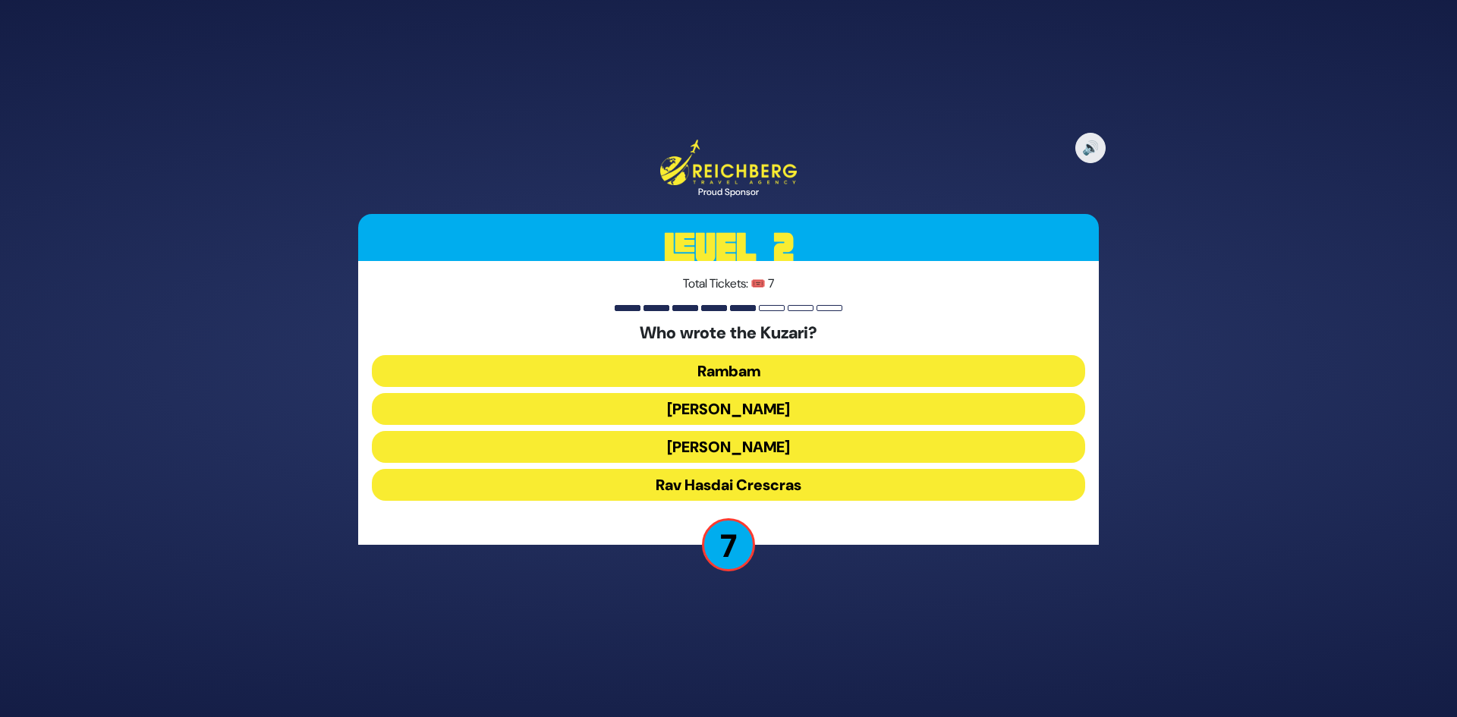
click at [716, 445] on button "[PERSON_NAME]" at bounding box center [728, 447] width 713 height 32
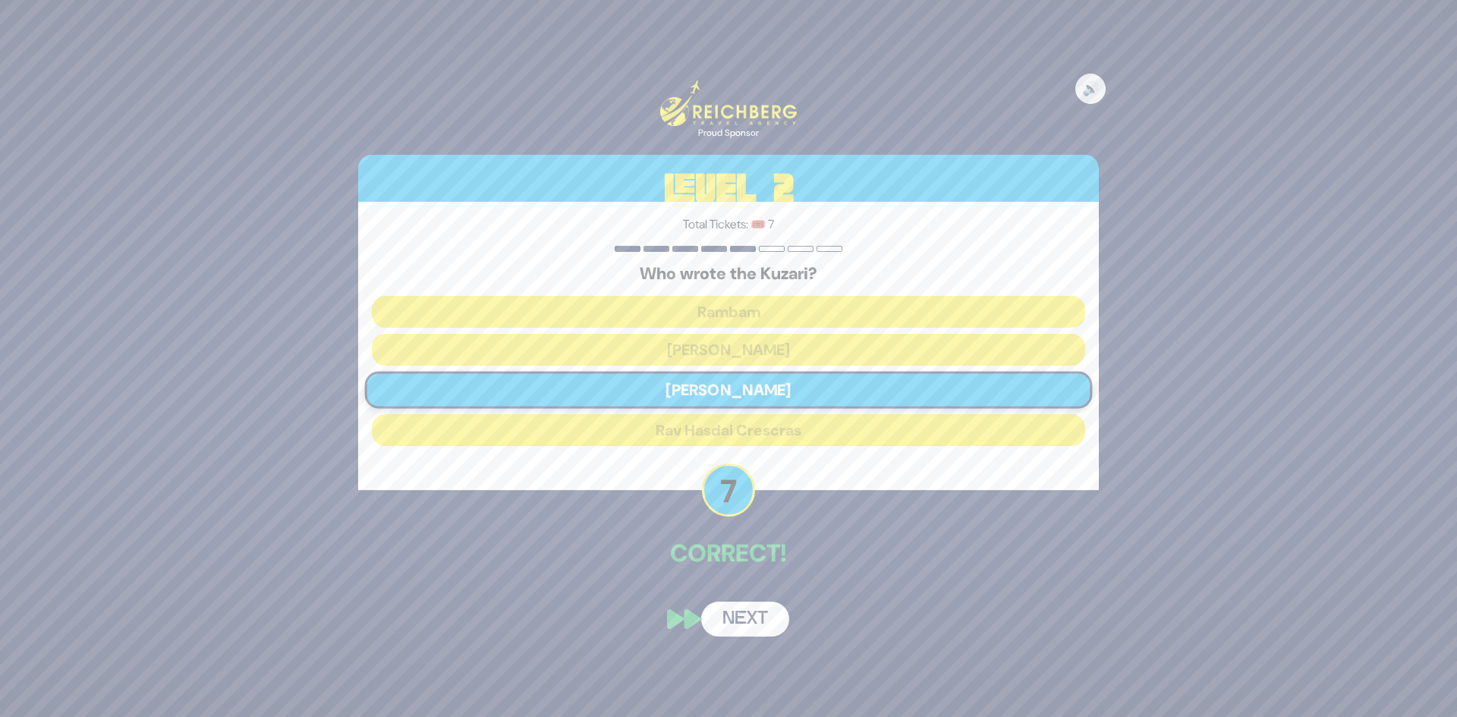
click at [747, 607] on button "Next" at bounding box center [745, 619] width 88 height 35
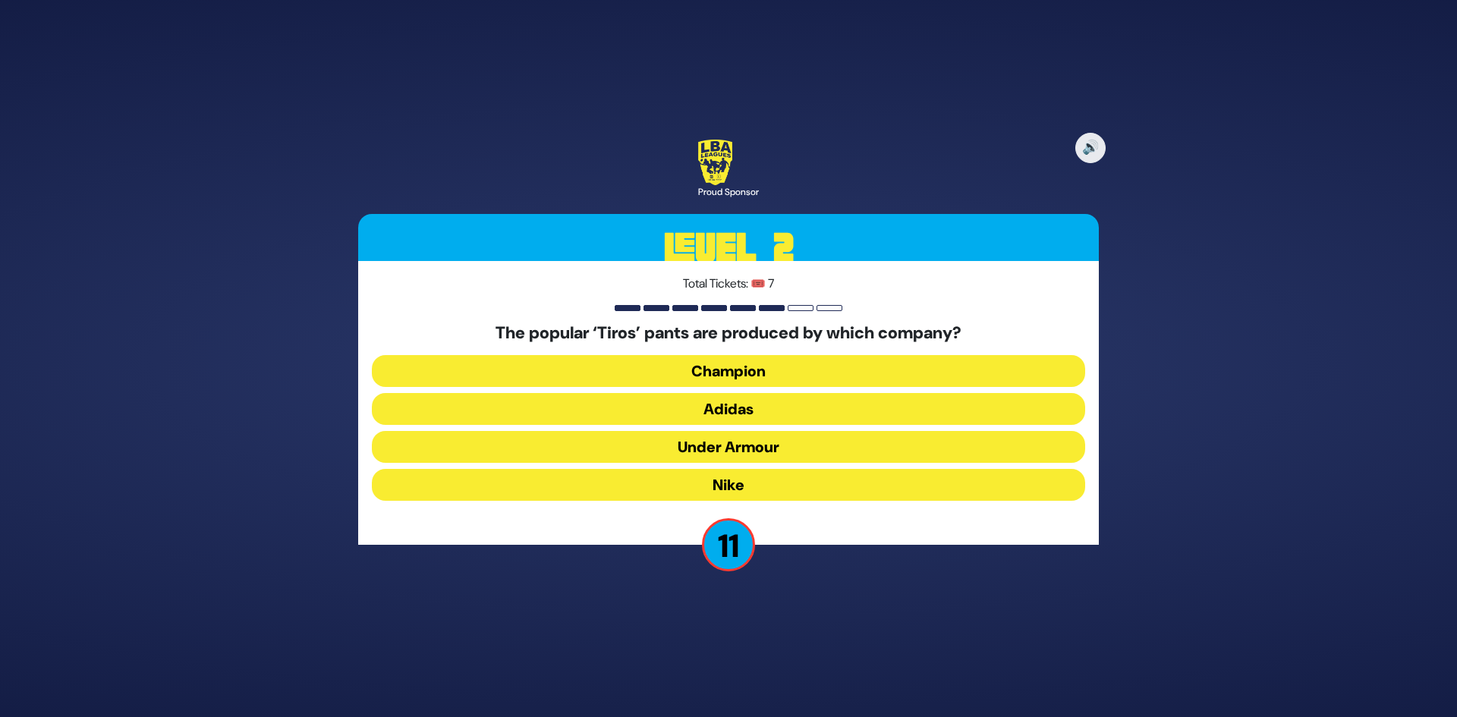
click at [748, 411] on button "Adidas" at bounding box center [728, 409] width 713 height 32
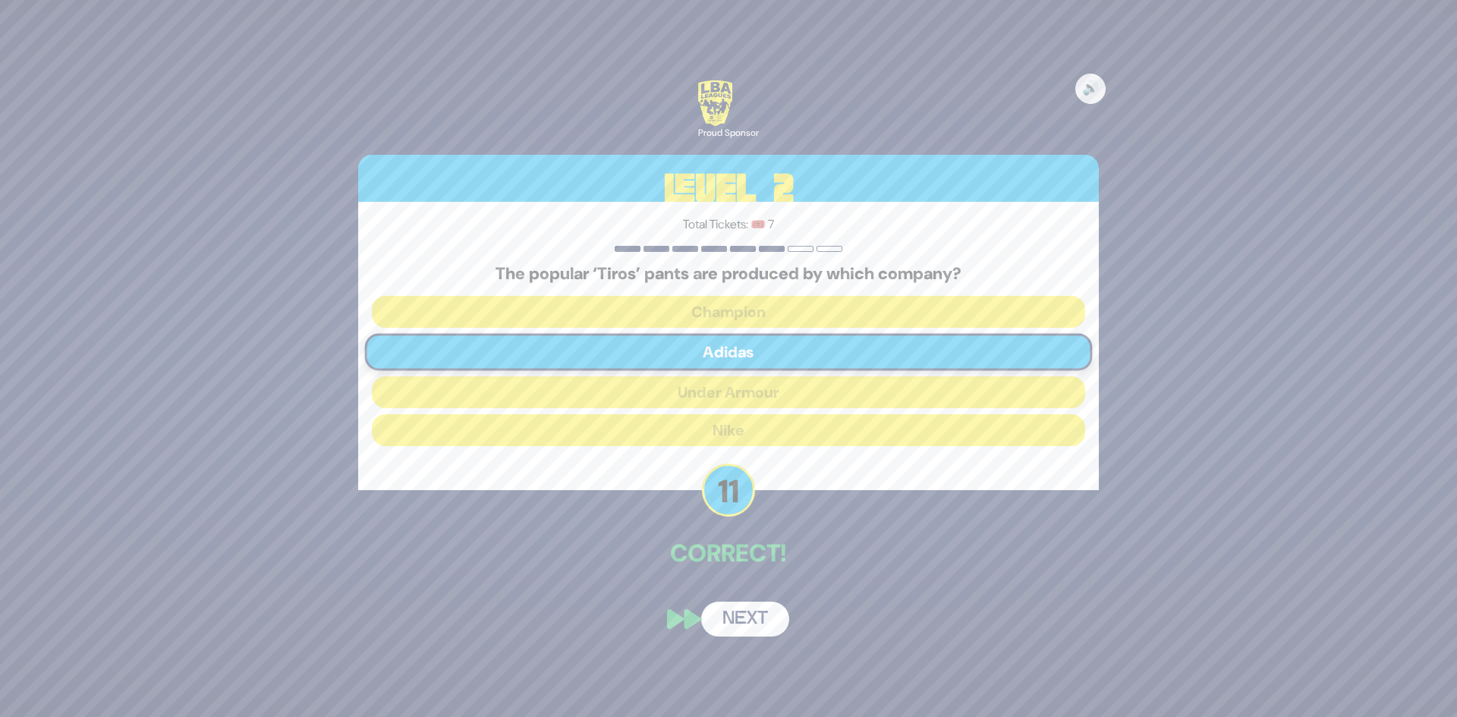
click at [761, 623] on button "Next" at bounding box center [745, 619] width 88 height 35
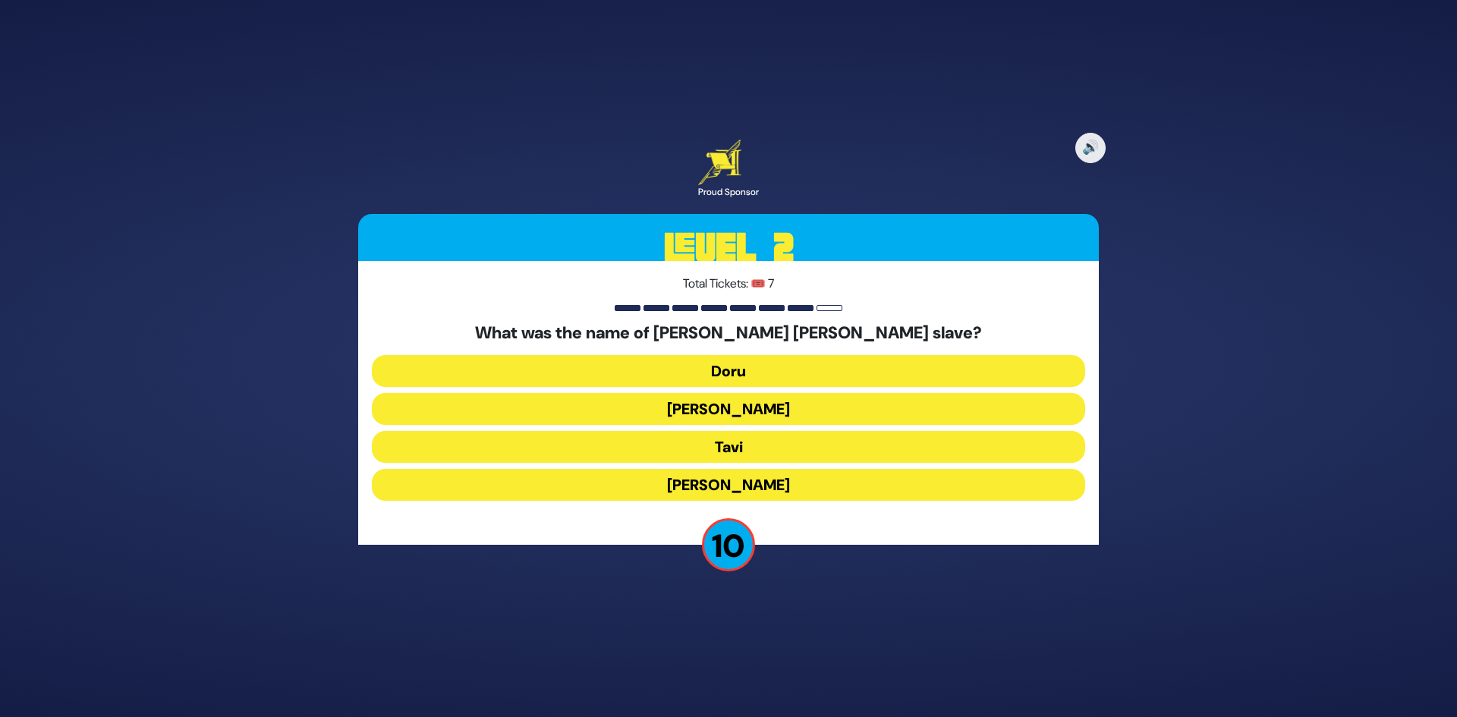
click at [758, 475] on button "[PERSON_NAME]" at bounding box center [728, 485] width 713 height 32
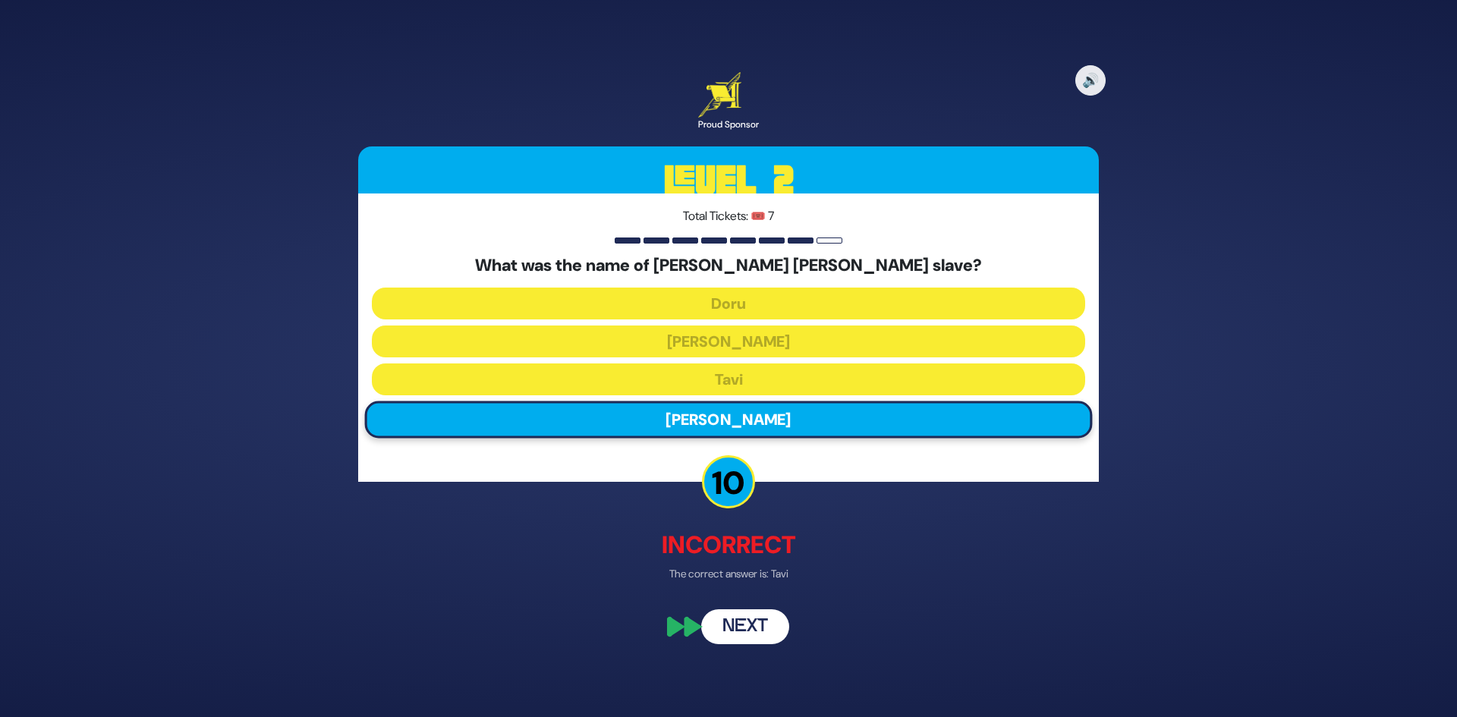
click at [735, 635] on button "Next" at bounding box center [745, 627] width 88 height 35
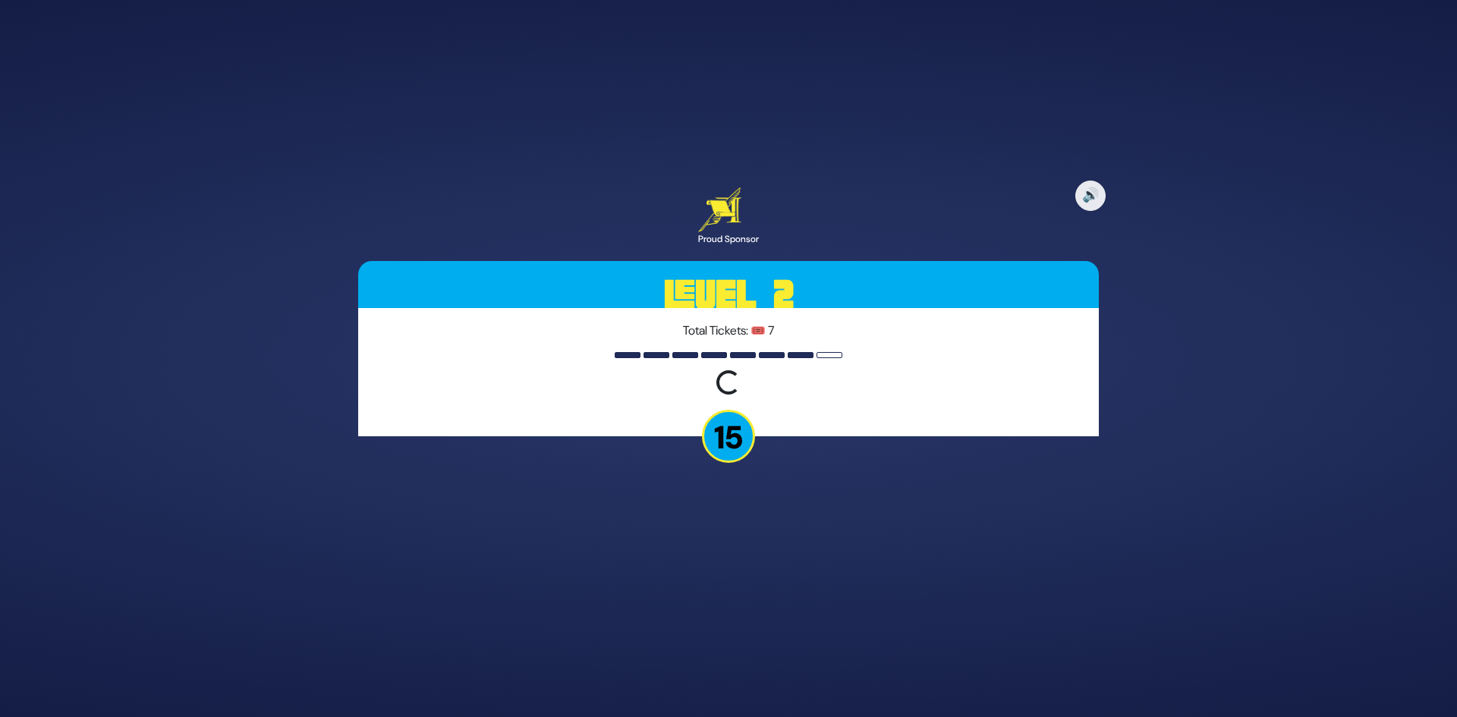
click at [732, 438] on p "15" at bounding box center [728, 436] width 53 height 53
click at [1095, 184] on button "🔊" at bounding box center [1091, 196] width 32 height 32
drag, startPoint x: 1103, startPoint y: 204, endPoint x: 1098, endPoint y: 190, distance: 15.1
click at [1099, 190] on button "🔇" at bounding box center [1091, 196] width 32 height 32
click at [863, 372] on div "Loading question..." at bounding box center [728, 384] width 713 height 28
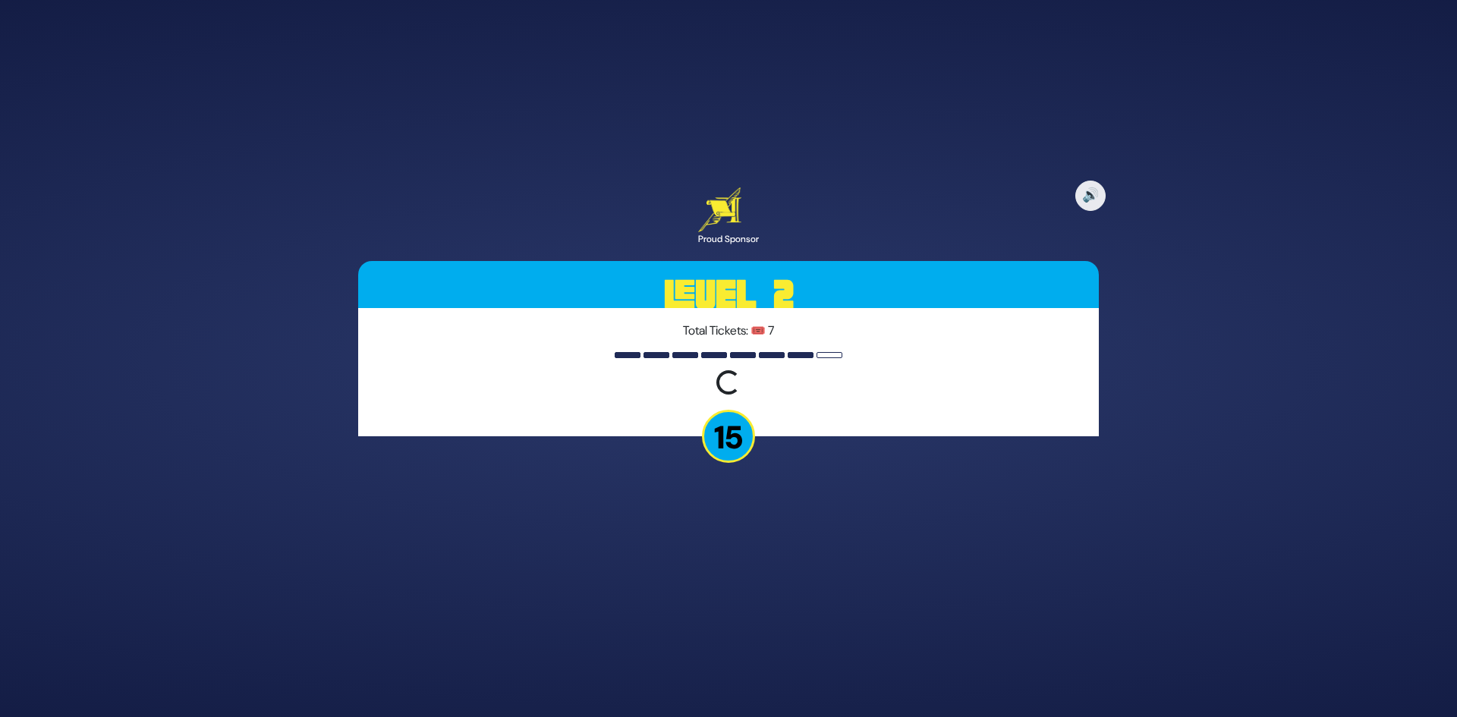
click at [829, 352] on div at bounding box center [830, 355] width 26 height 6
click at [712, 420] on p "15" at bounding box center [728, 436] width 53 height 53
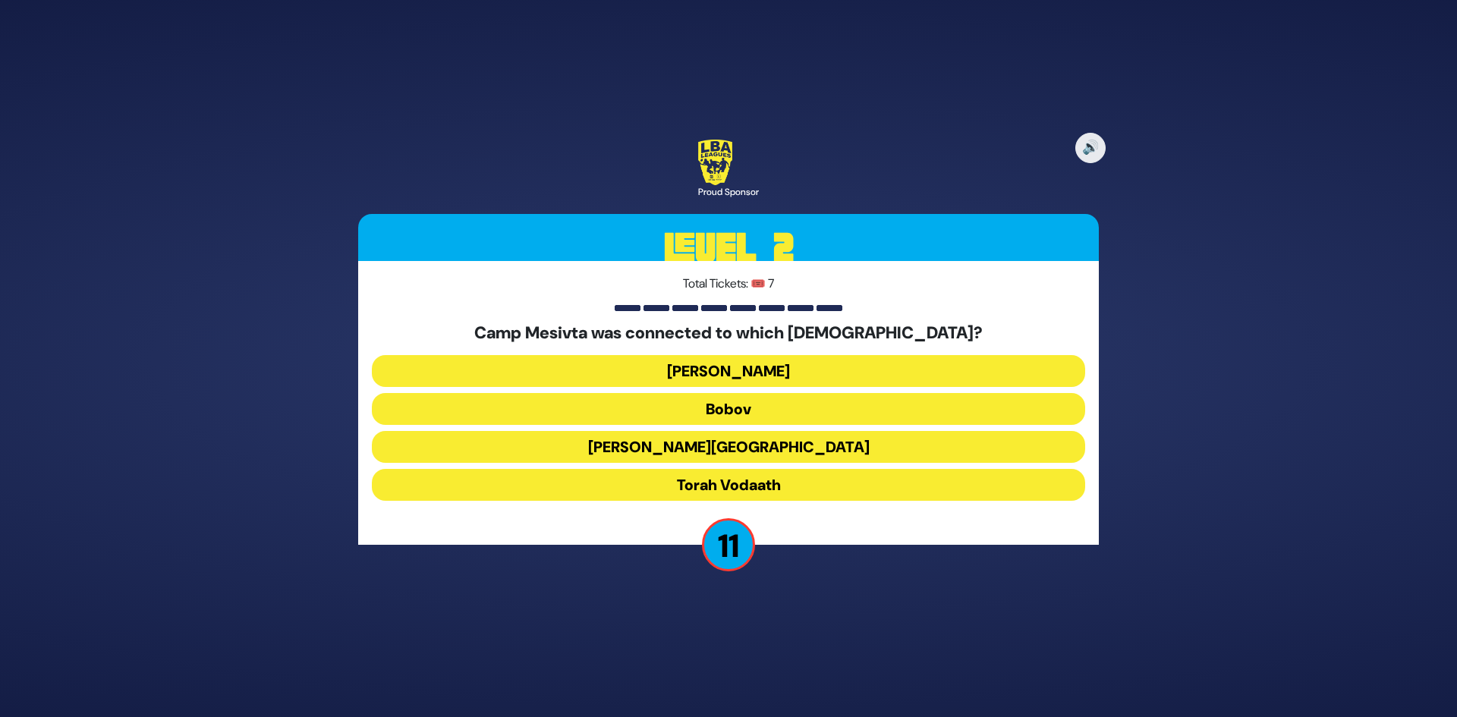
click at [730, 492] on button "Torah Vodaath" at bounding box center [728, 485] width 713 height 32
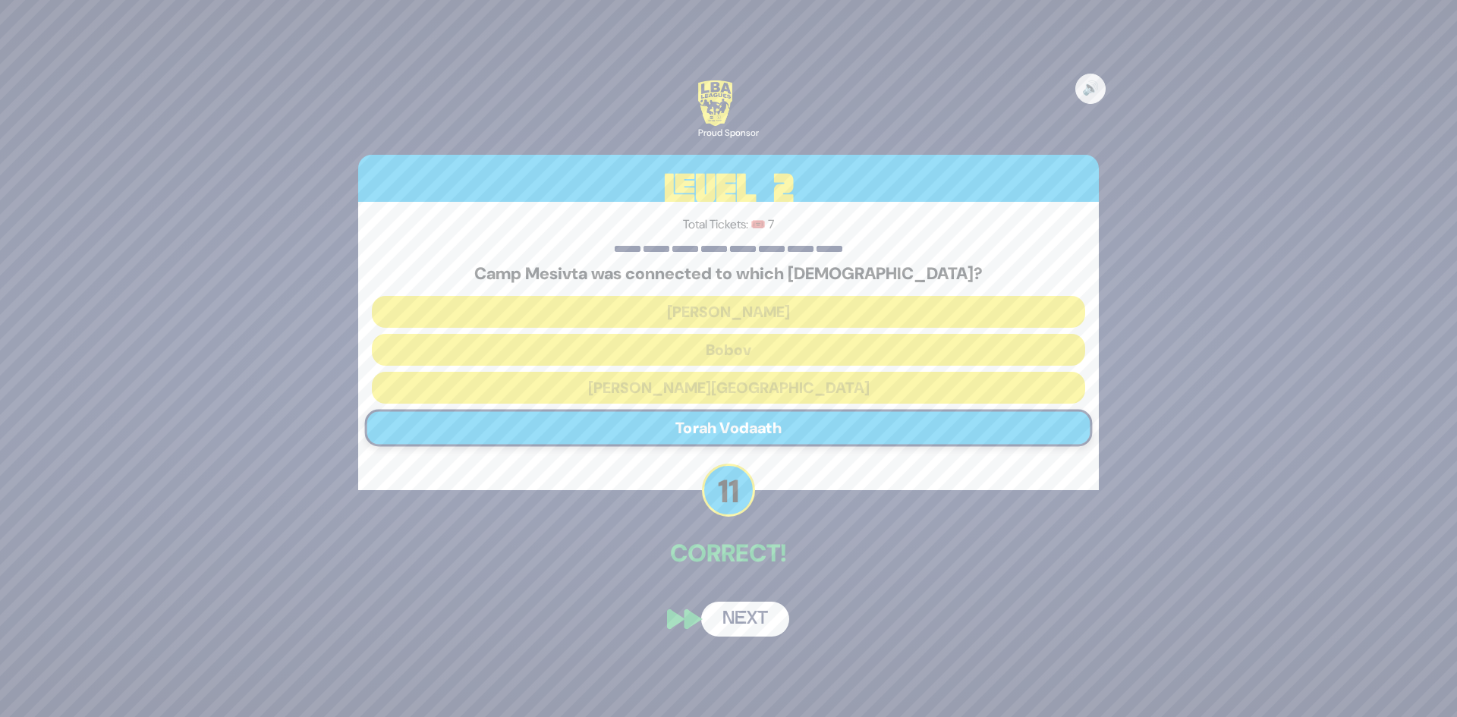
click at [757, 587] on div "🔊 Proud Sponsor Level 2 Total Tickets: 🎟️ 7 Camp Mesivta was connected to which…" at bounding box center [728, 358] width 777 height 593
click at [748, 609] on button "Next" at bounding box center [745, 619] width 88 height 35
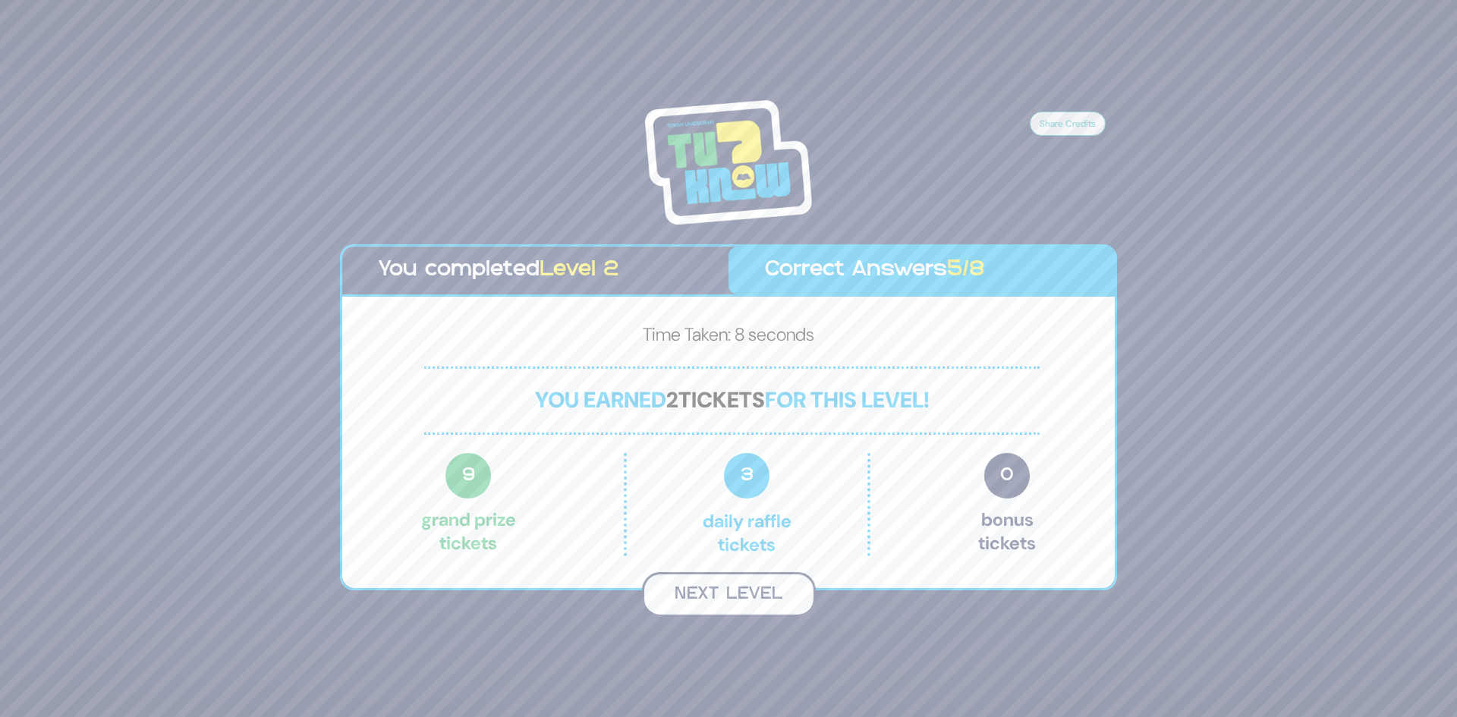
click at [739, 591] on button "Next Level" at bounding box center [729, 594] width 174 height 45
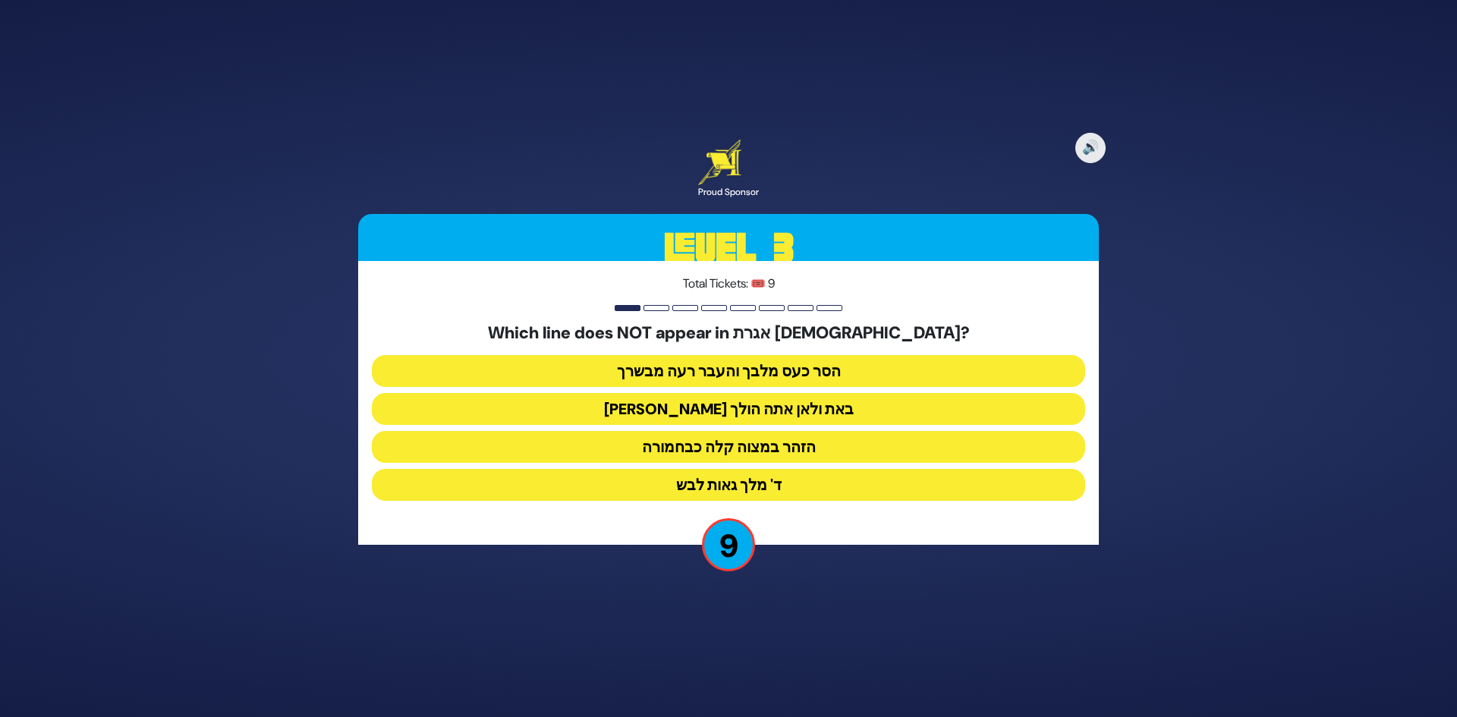
click at [729, 415] on button "מאין באת ולאן אתה הולך" at bounding box center [728, 409] width 713 height 32
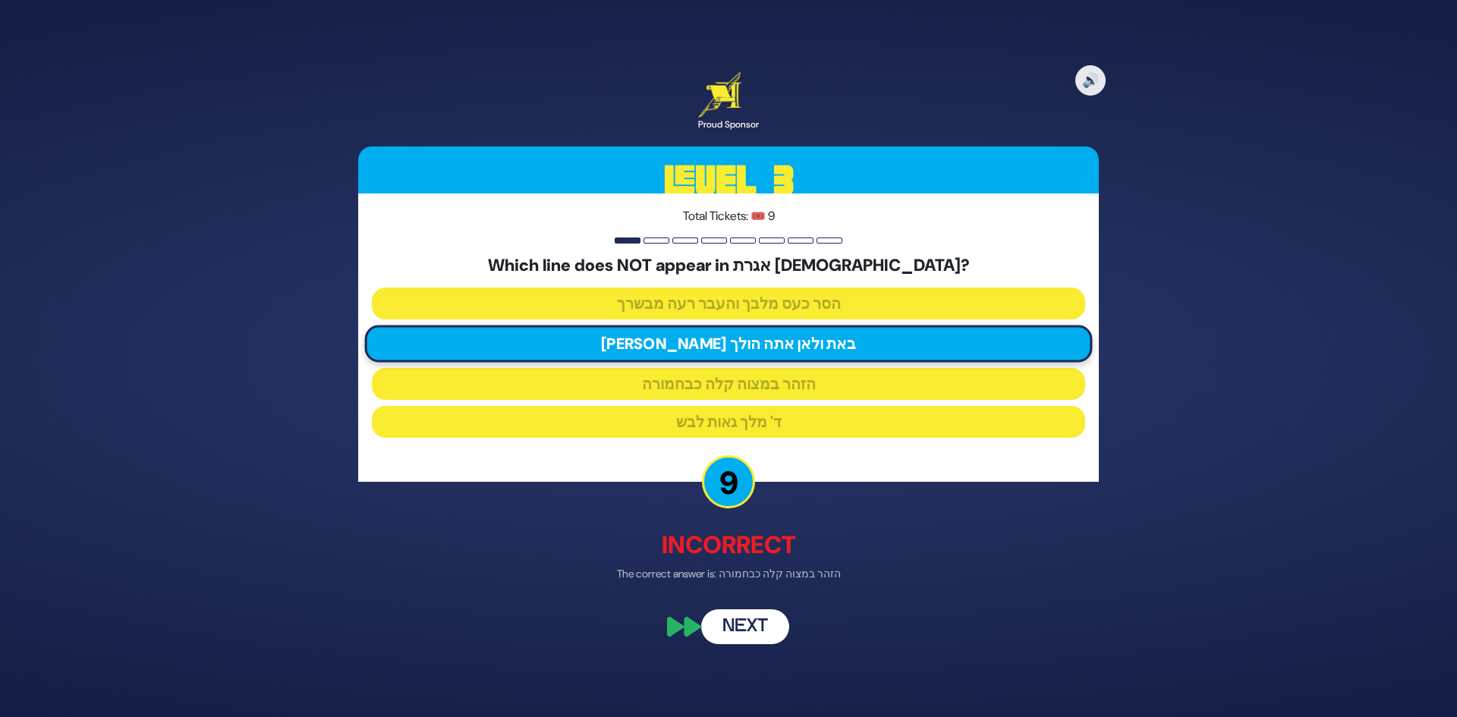
click at [758, 612] on button "Next" at bounding box center [745, 627] width 88 height 35
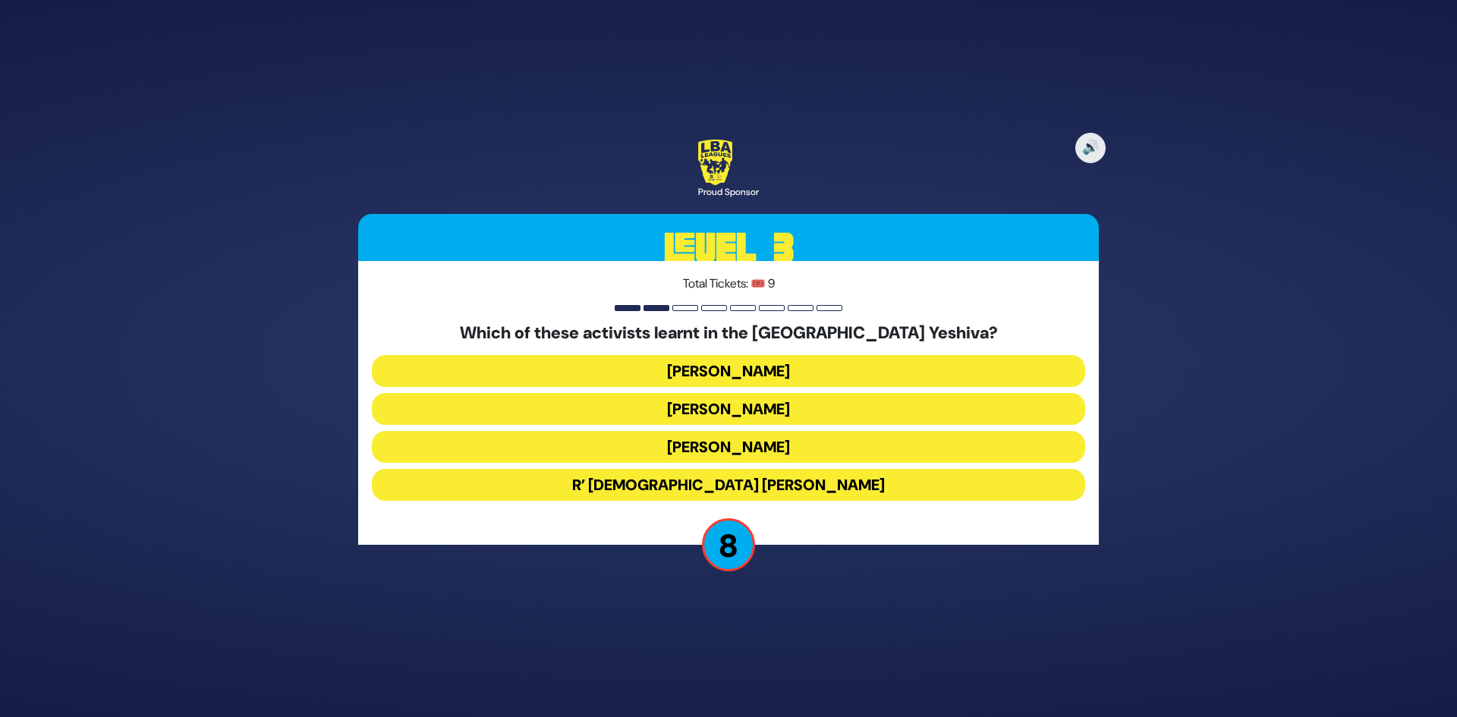
click at [756, 418] on button "Malcolm Hoenline" at bounding box center [728, 409] width 713 height 32
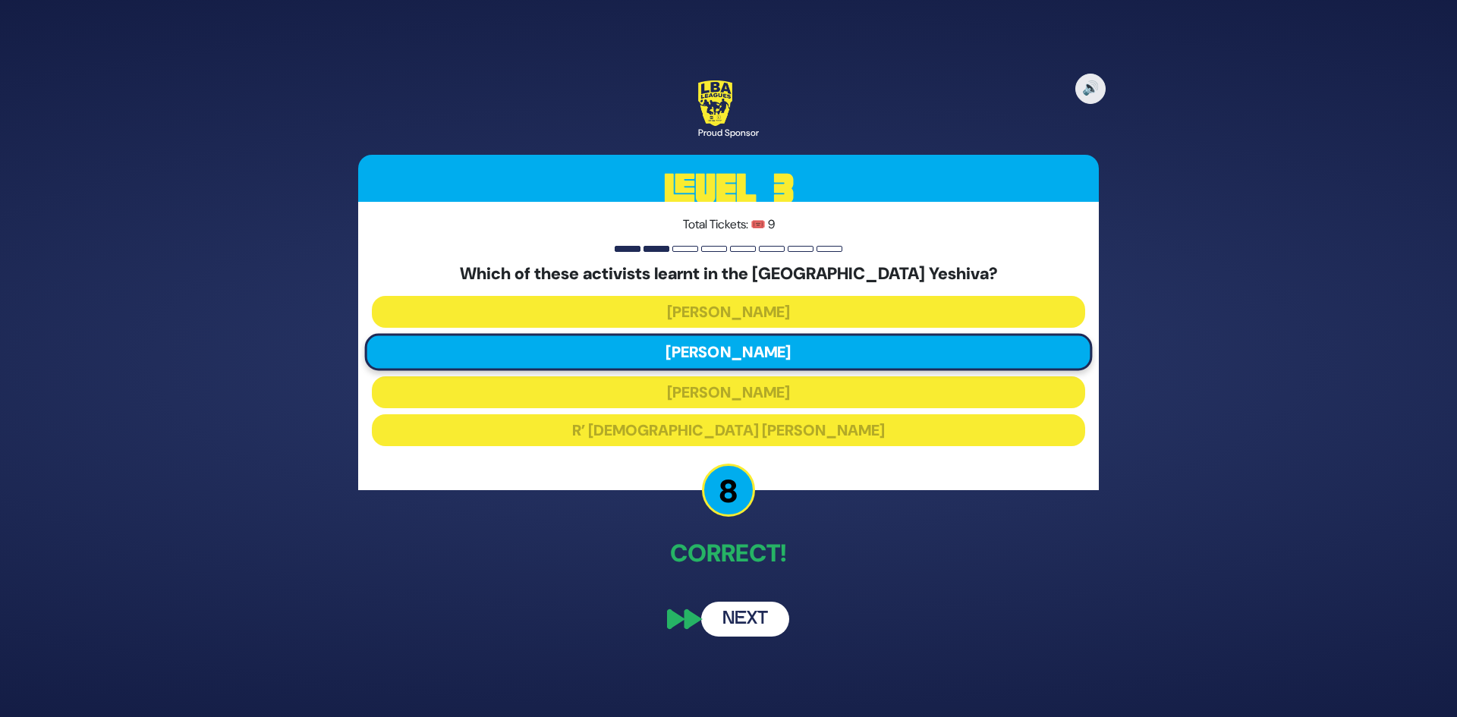
click at [737, 612] on button "Next" at bounding box center [745, 619] width 88 height 35
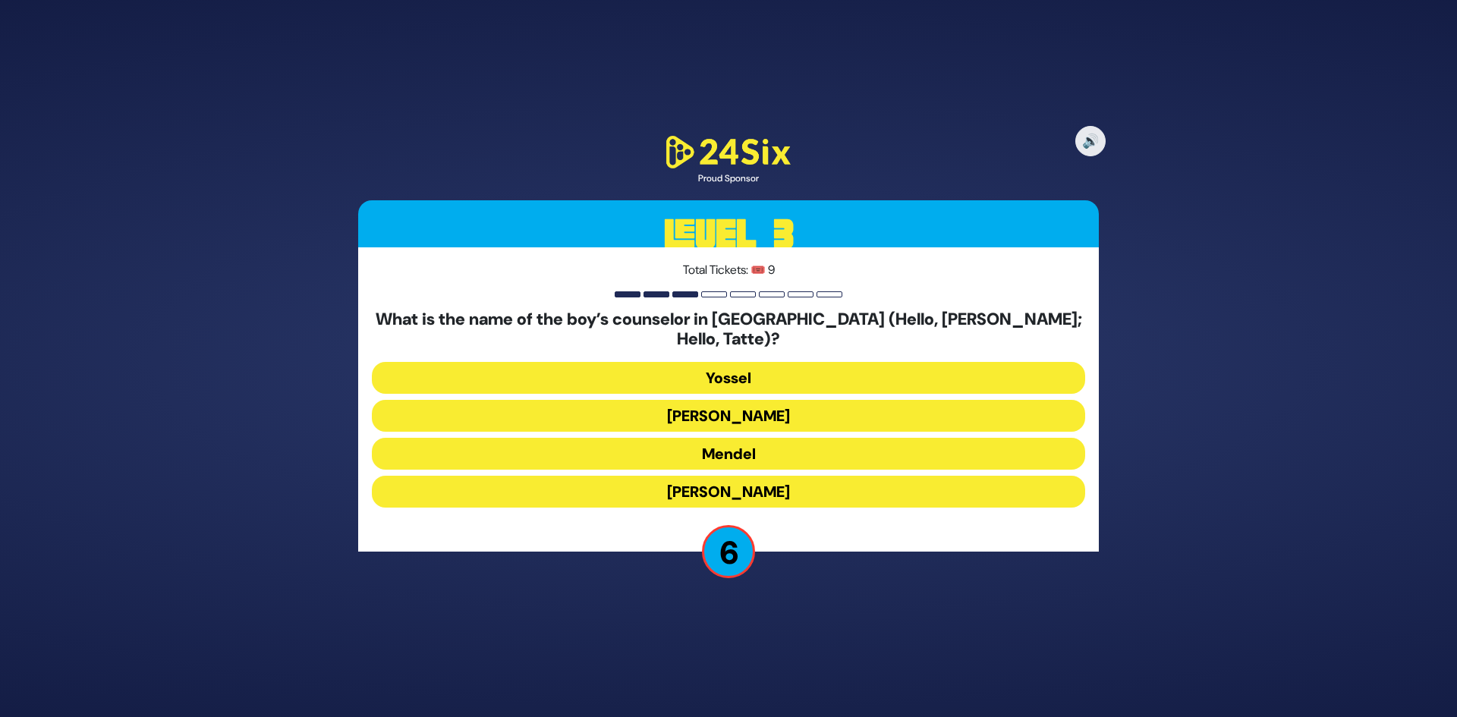
click at [746, 370] on button "Yossel" at bounding box center [728, 378] width 713 height 32
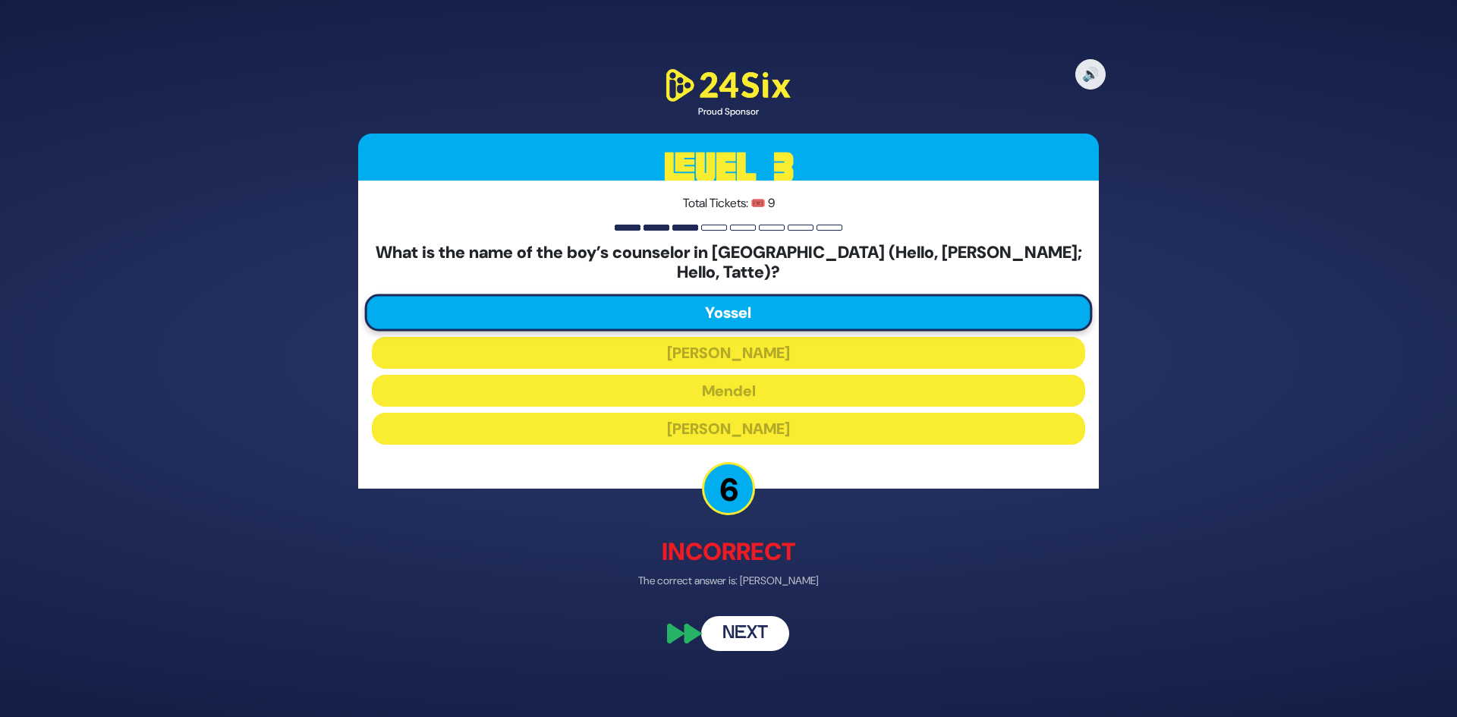
click at [760, 628] on button "Next" at bounding box center [745, 633] width 88 height 35
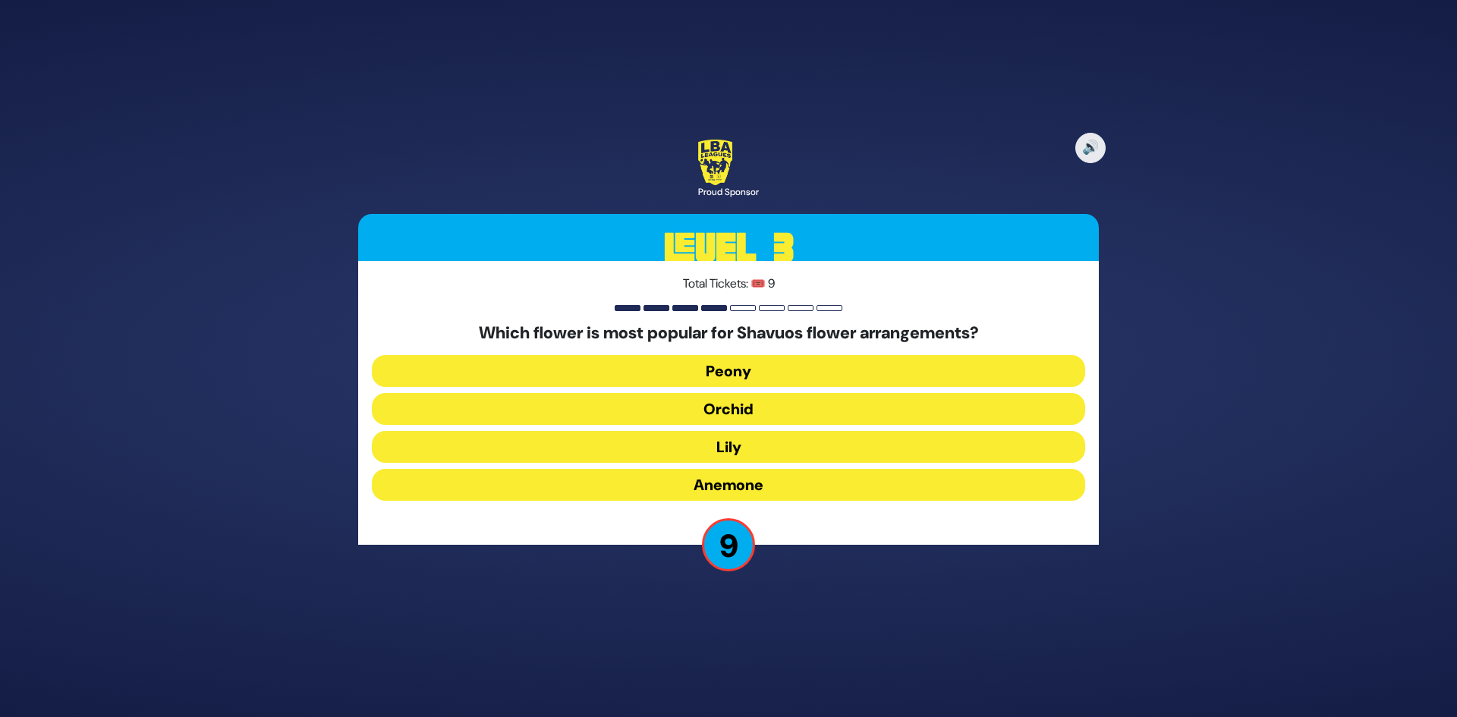
click at [685, 358] on button "Peony" at bounding box center [728, 371] width 713 height 32
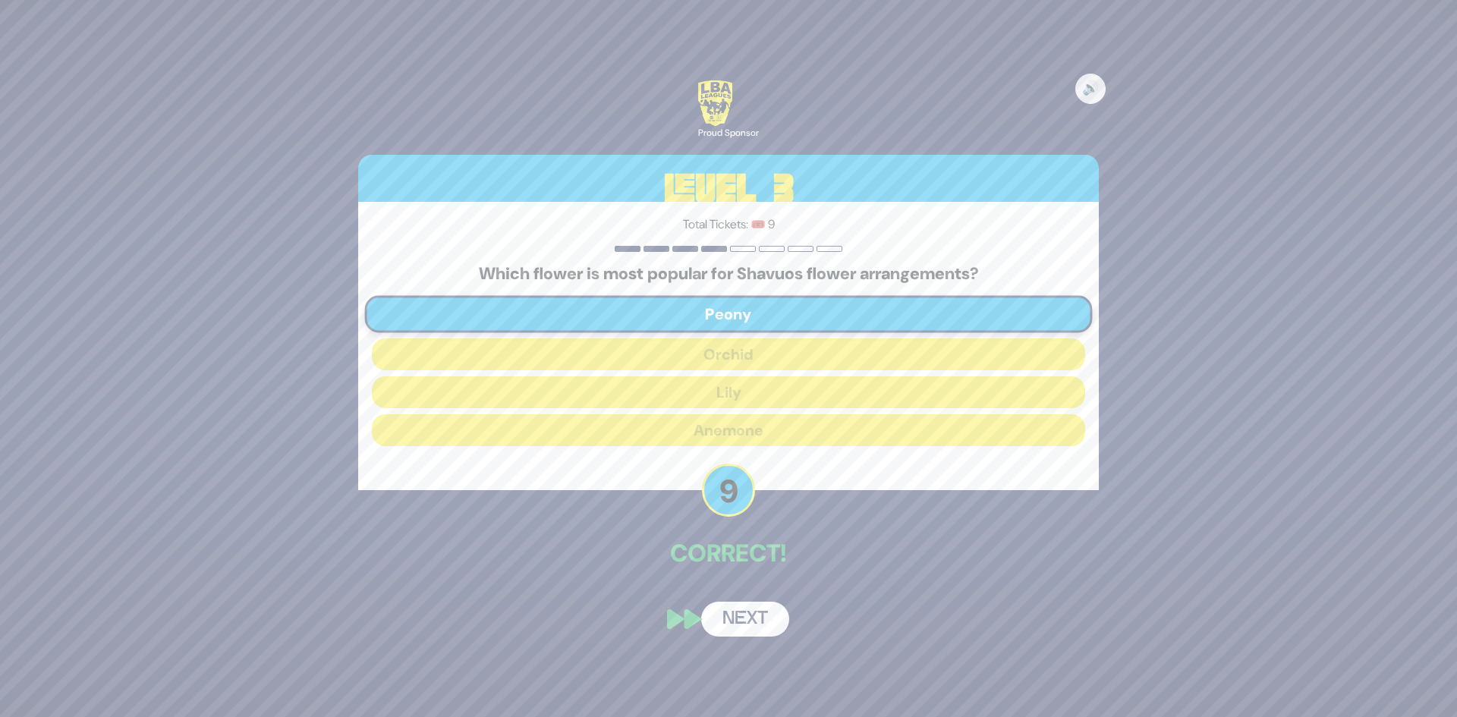
click at [751, 595] on div "🔊 Proud Sponsor Level 3 Total Tickets: 🎟️ 9 Which flower is most popular for Sh…" at bounding box center [728, 358] width 777 height 593
click at [747, 611] on button "Next" at bounding box center [745, 619] width 88 height 35
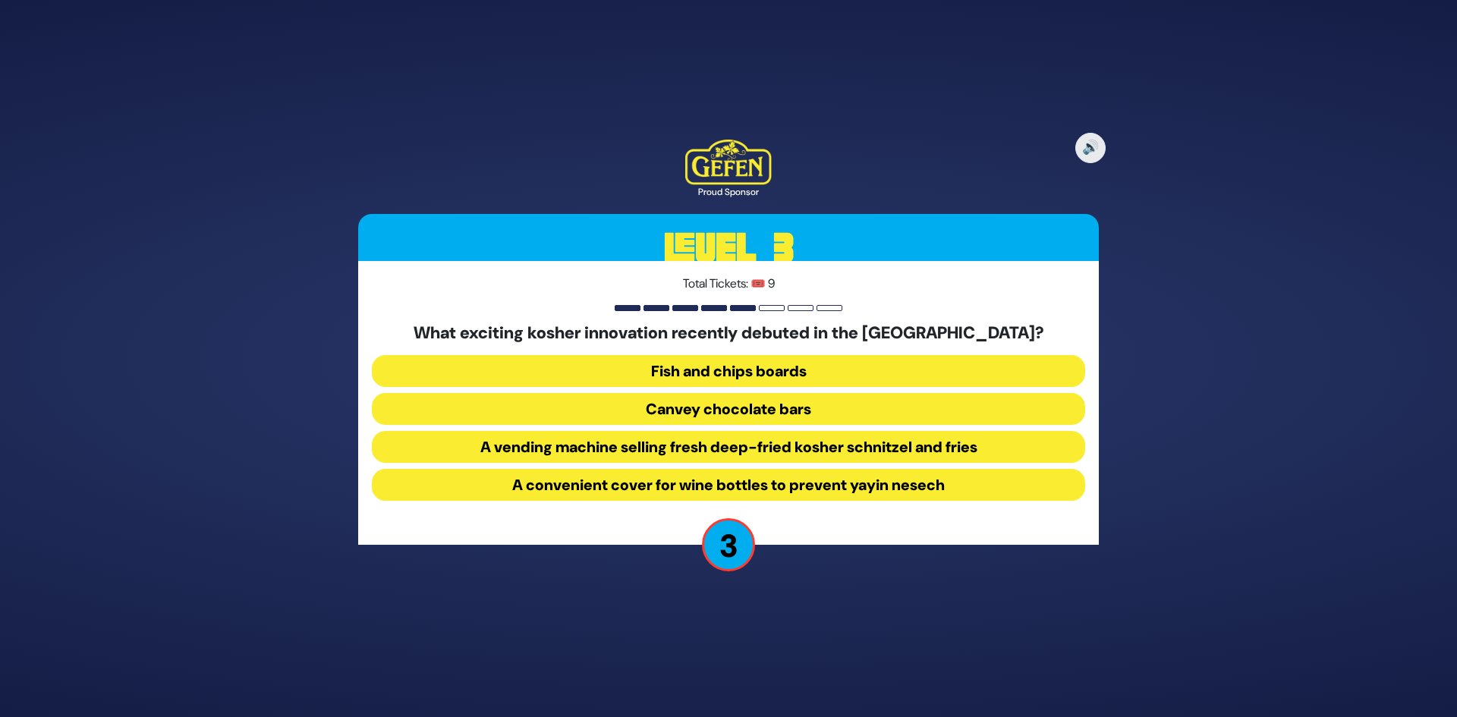
click at [747, 408] on button "Canvey chocolate bars" at bounding box center [728, 409] width 713 height 32
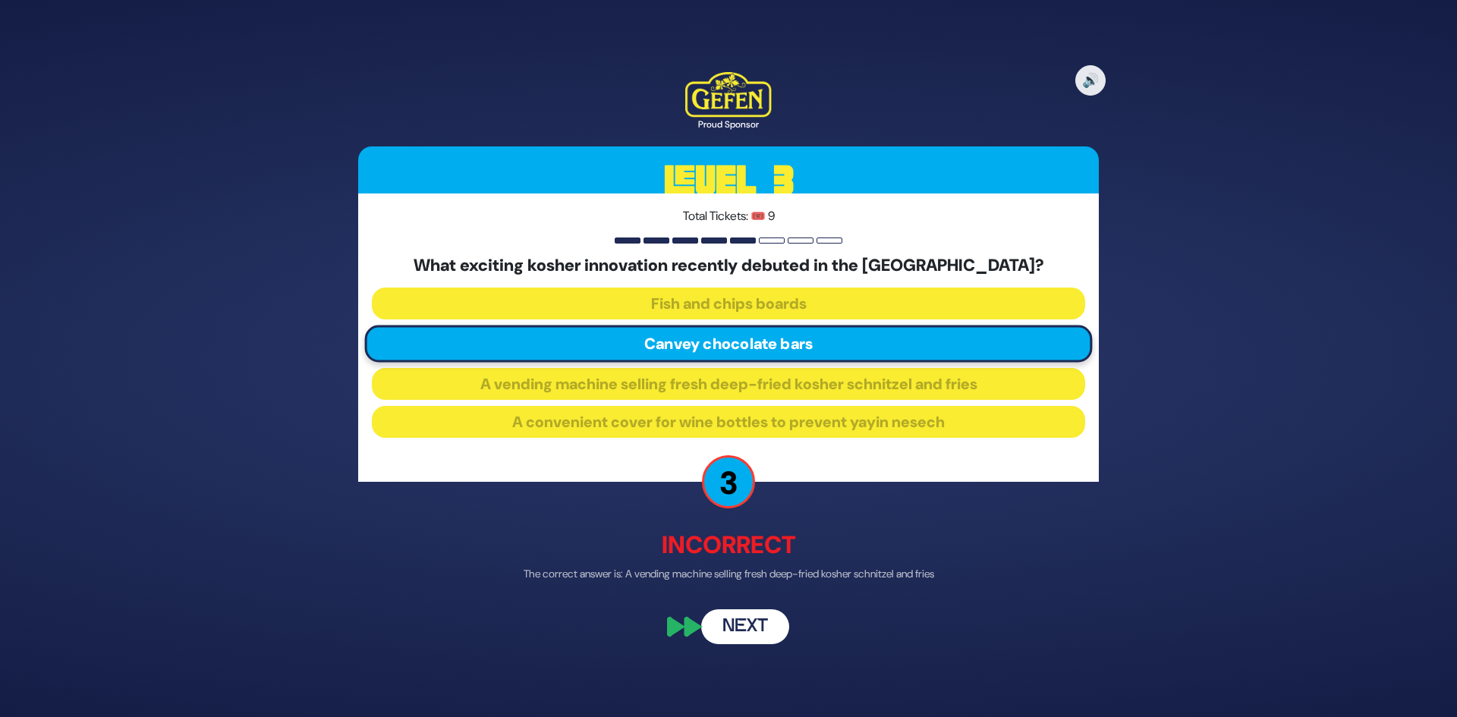
click at [752, 613] on button "Next" at bounding box center [745, 627] width 88 height 35
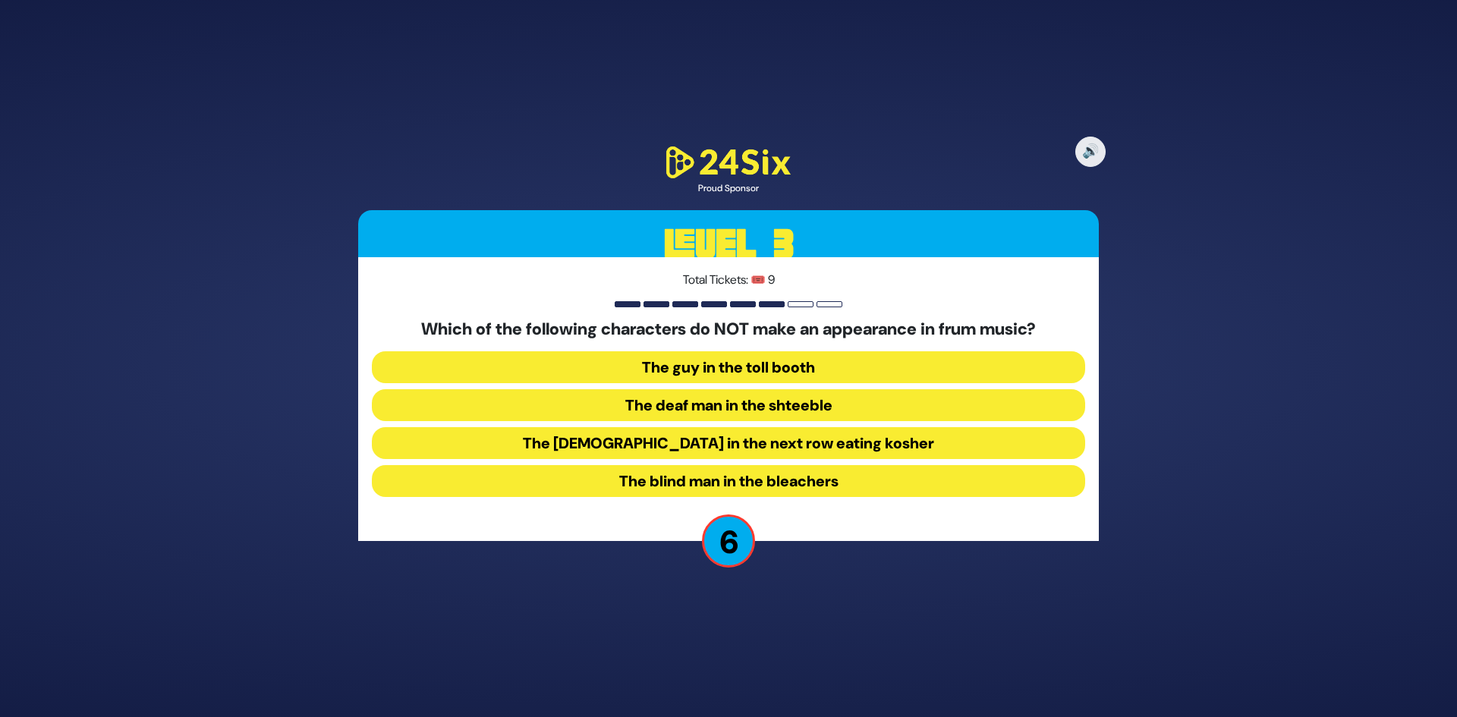
click at [756, 371] on button "The guy in the toll booth" at bounding box center [728, 367] width 713 height 32
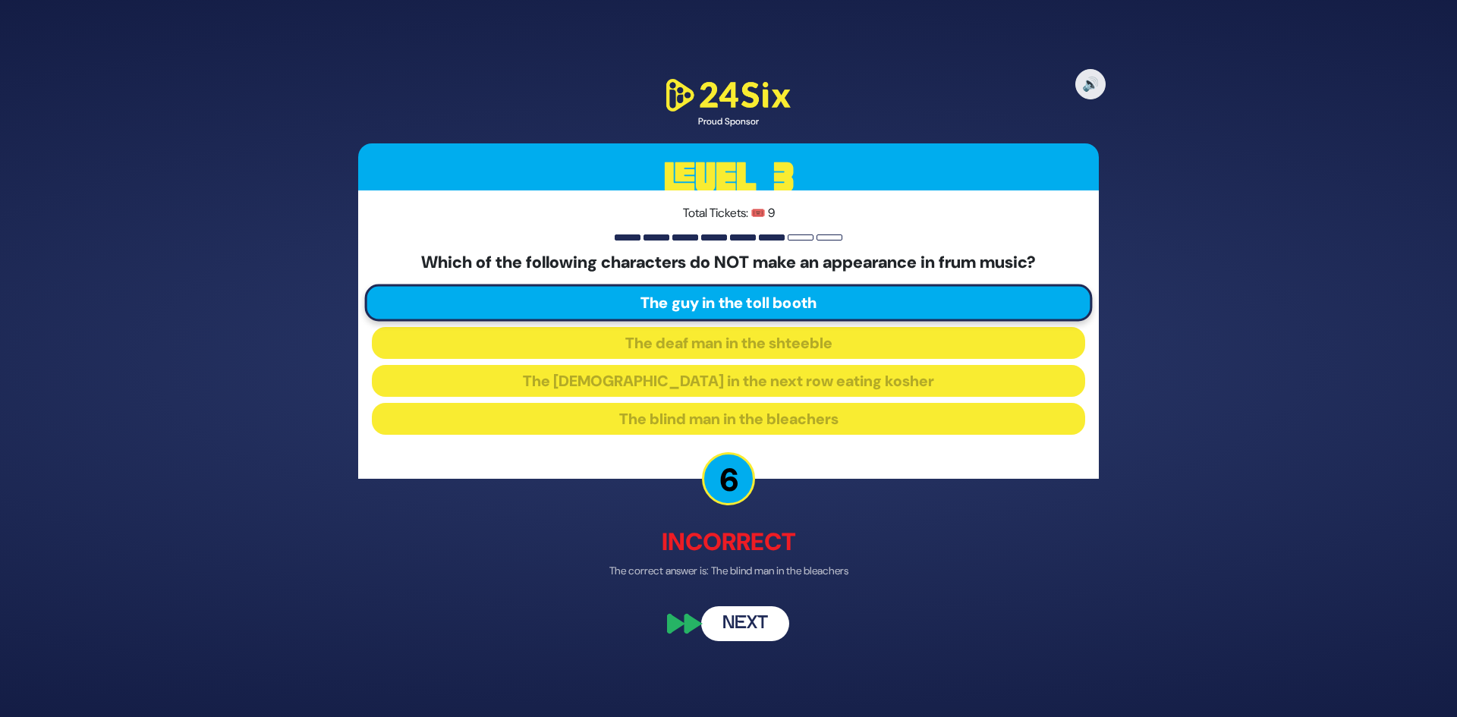
click at [764, 614] on button "Next" at bounding box center [745, 623] width 88 height 35
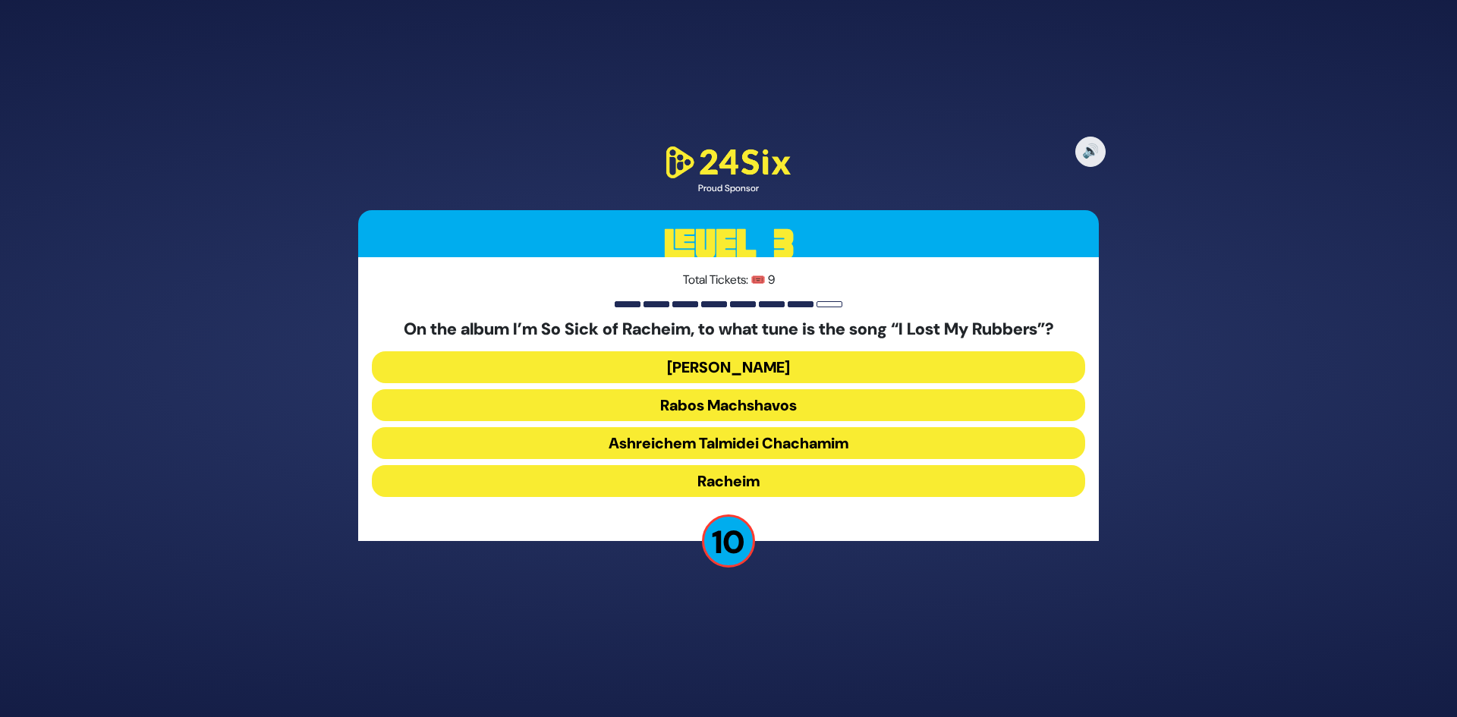
click at [748, 368] on button "Dido Bey" at bounding box center [728, 367] width 713 height 32
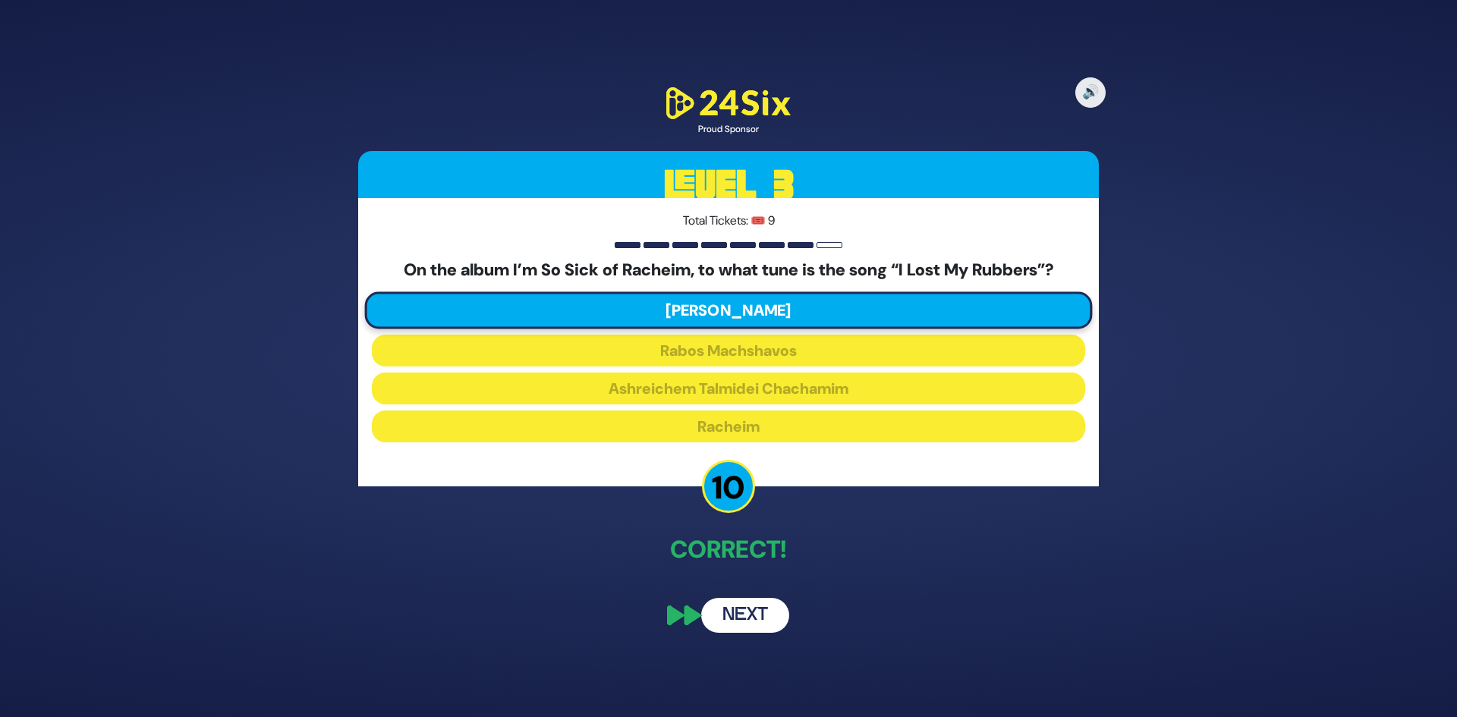
click at [755, 606] on button "Next" at bounding box center [745, 615] width 88 height 35
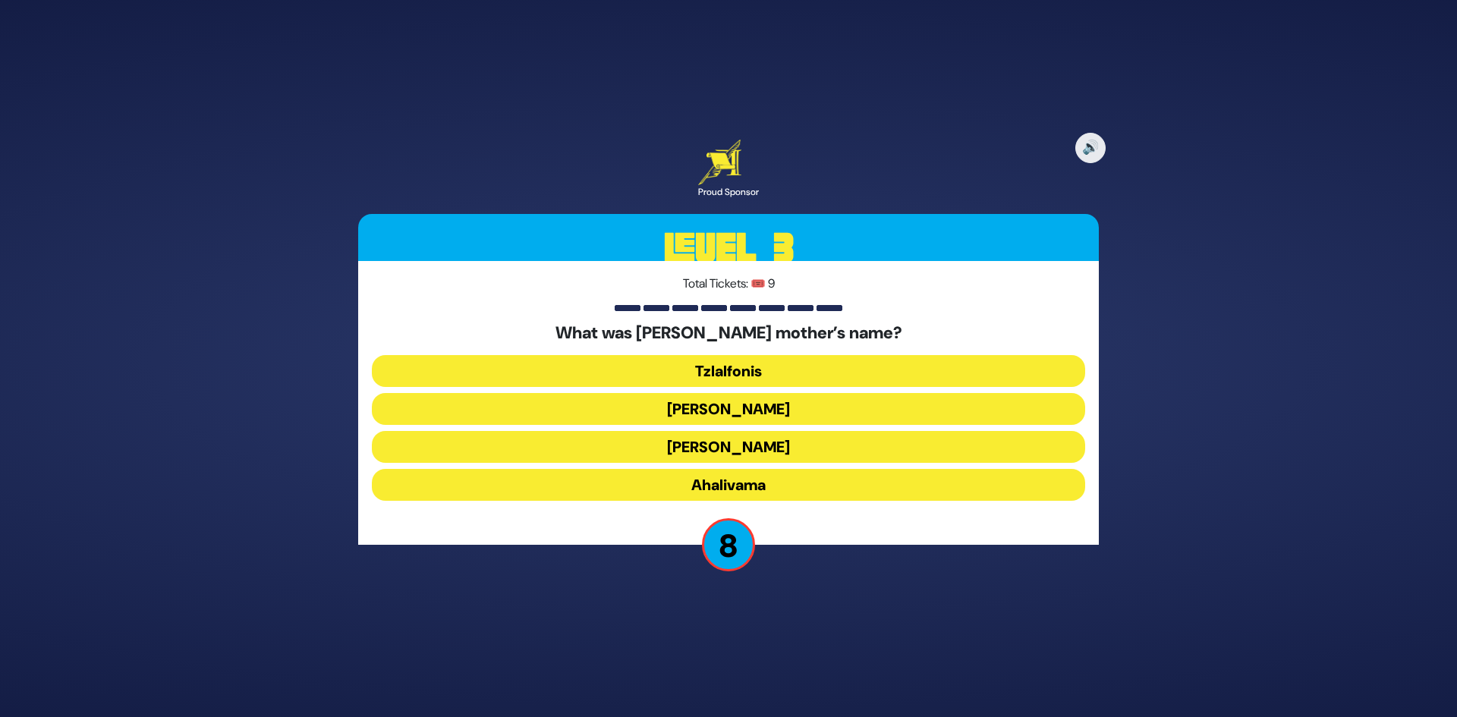
click at [769, 367] on button "Tzlalfonis" at bounding box center [728, 371] width 713 height 32
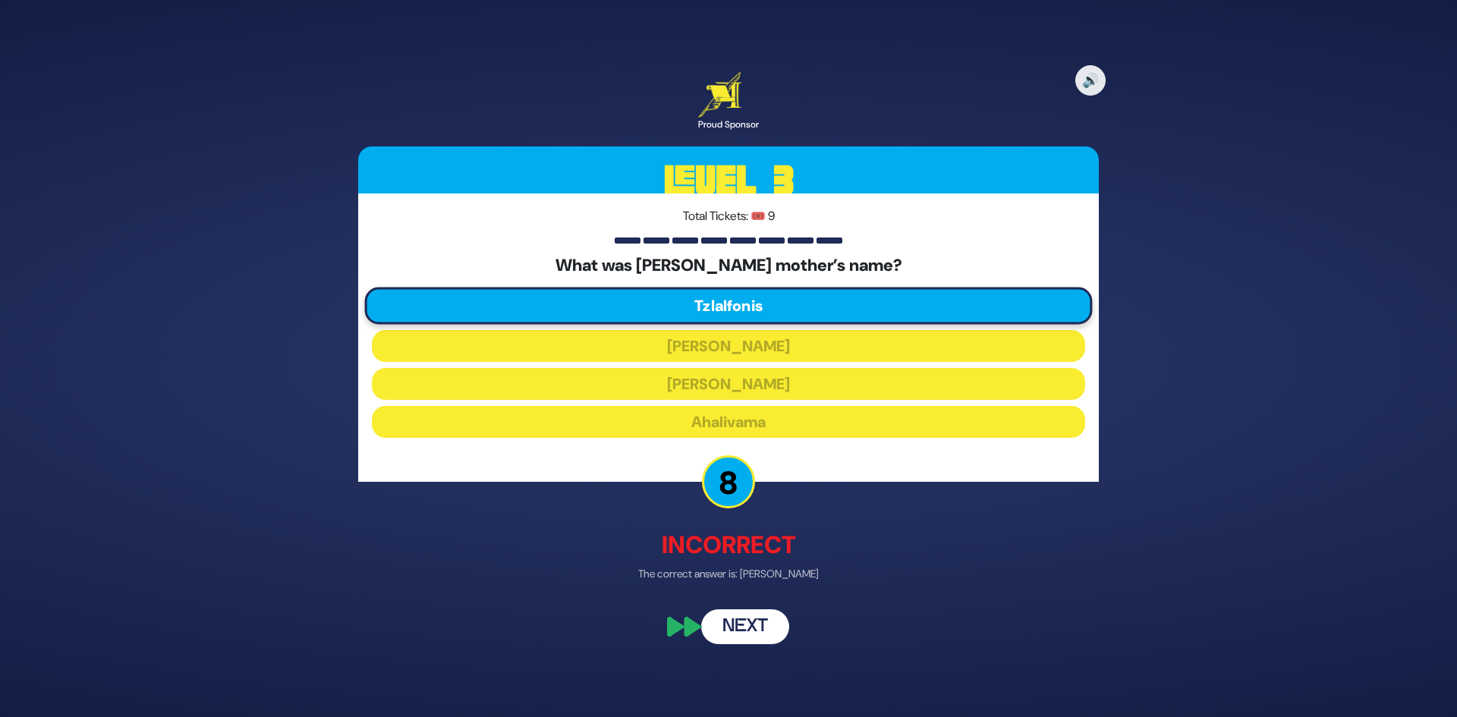
click at [752, 650] on div "🔊 Proud Sponsor Level 3 Total Tickets: 🎟️ 9 What was Haman’s mother’s name? Tzl…" at bounding box center [728, 358] width 777 height 609
click at [757, 621] on button "Next" at bounding box center [745, 627] width 88 height 35
